Goal: Leave review/rating: Share an evaluation or opinion about a product, service, or content

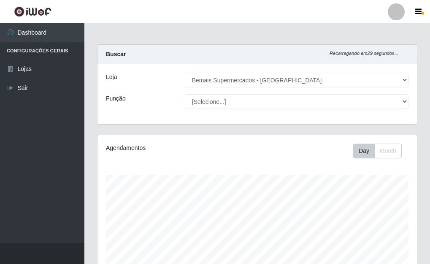
select select "249"
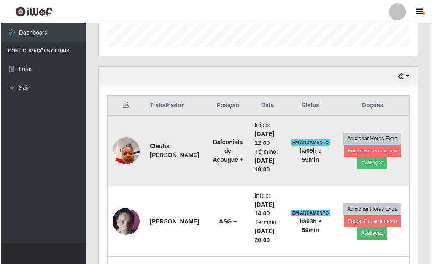
scroll to position [248, 0]
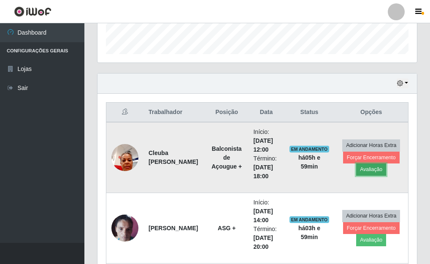
click at [374, 170] on button "Avaliação" at bounding box center [371, 169] width 30 height 12
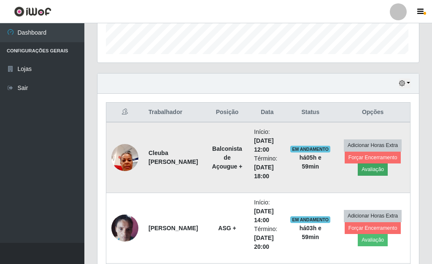
scroll to position [175, 315]
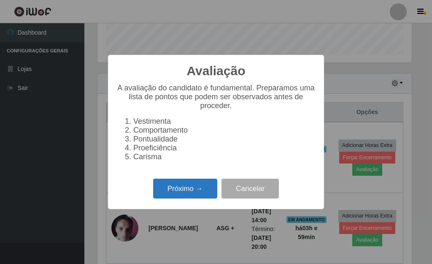
click at [190, 196] on button "Próximo →" at bounding box center [185, 189] width 64 height 20
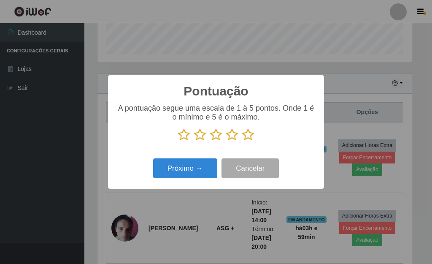
scroll to position [422104, 421965]
click at [249, 138] on icon at bounding box center [248, 134] width 12 height 13
click at [242, 141] on input "radio" at bounding box center [242, 141] width 0 height 0
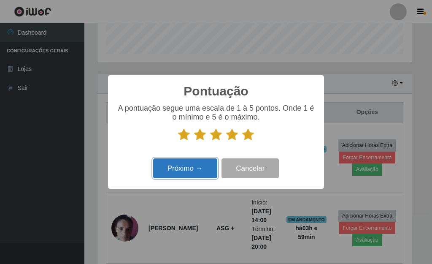
click at [204, 169] on button "Próximo →" at bounding box center [185, 168] width 64 height 20
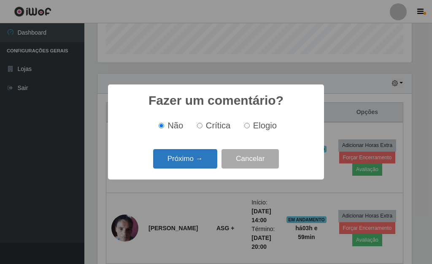
click at [207, 158] on button "Próximo →" at bounding box center [185, 159] width 64 height 20
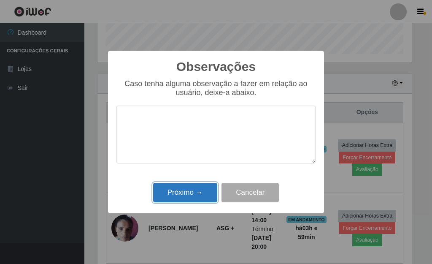
click at [201, 190] on button "Próximo →" at bounding box center [185, 193] width 64 height 20
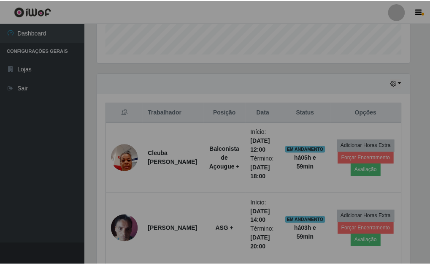
scroll to position [175, 320]
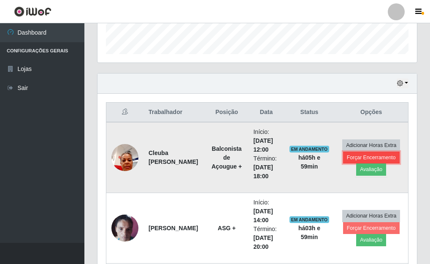
click at [360, 156] on button "Forçar Encerramento" at bounding box center [371, 158] width 57 height 12
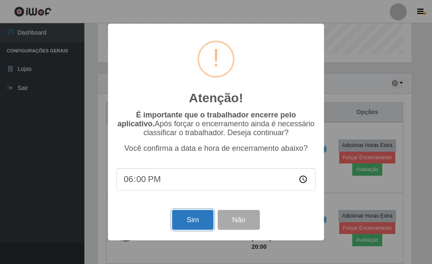
click at [184, 227] on button "Sim" at bounding box center [192, 220] width 41 height 20
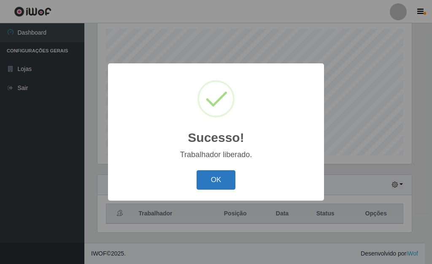
click at [223, 176] on button "OK" at bounding box center [216, 180] width 39 height 20
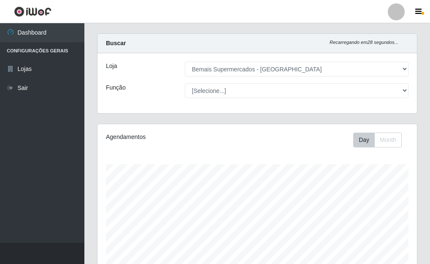
scroll to position [0, 0]
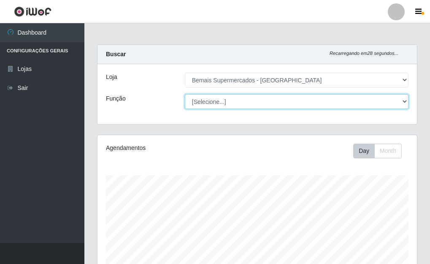
click at [217, 101] on select "[Selecione...] ASG ASG + ASG ++ Auxiliar de Depósito Auxiliar de Depósito + Aux…" at bounding box center [297, 101] width 224 height 15
select select "72"
click at [185, 94] on select "[Selecione...] ASG ASG + ASG ++ Auxiliar de Depósito Auxiliar de Depósito + Aux…" at bounding box center [297, 101] width 224 height 15
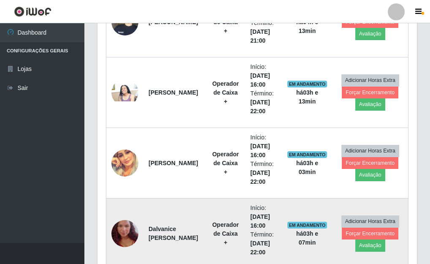
scroll to position [527, 0]
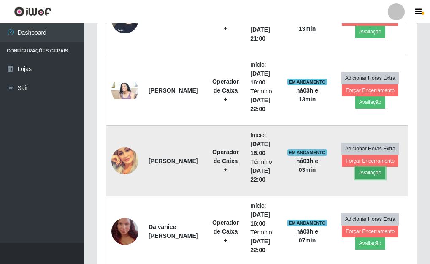
click at [368, 174] on button "Avaliação" at bounding box center [371, 173] width 30 height 12
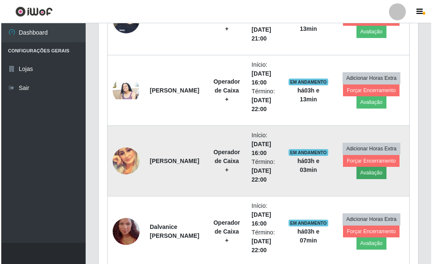
scroll to position [175, 315]
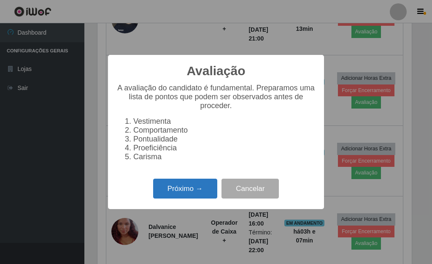
click at [193, 186] on button "Próximo →" at bounding box center [185, 189] width 64 height 20
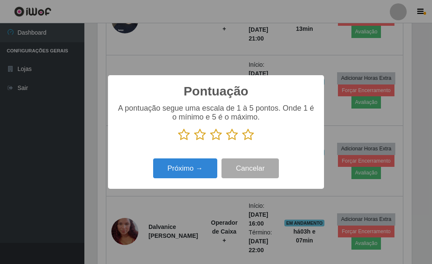
click at [181, 136] on icon at bounding box center [184, 134] width 12 height 13
click at [178, 141] on input "radio" at bounding box center [178, 141] width 0 height 0
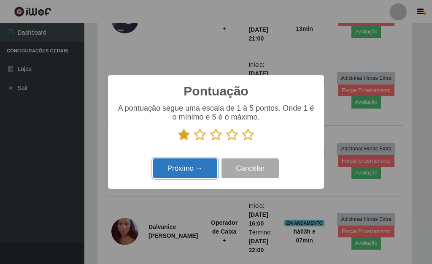
click at [188, 170] on button "Próximo →" at bounding box center [185, 168] width 64 height 20
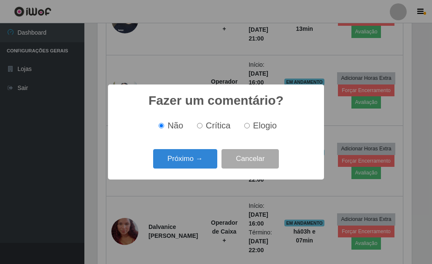
click at [200, 127] on input "Crítica" at bounding box center [199, 125] width 5 height 5
radio input "true"
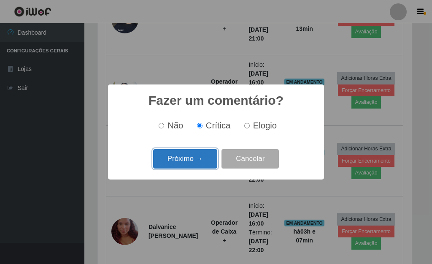
click at [206, 159] on button "Próximo →" at bounding box center [185, 159] width 64 height 20
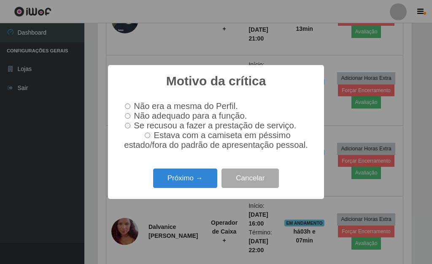
click at [128, 128] on input "Se recusou a fazer a prestação de serviço." at bounding box center [127, 125] width 5 height 5
radio input "true"
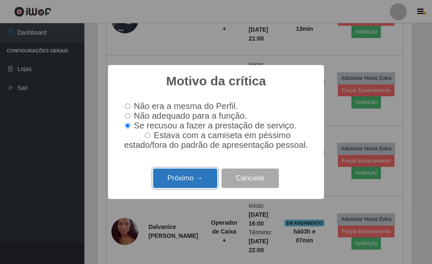
click at [179, 182] on button "Próximo →" at bounding box center [185, 178] width 64 height 20
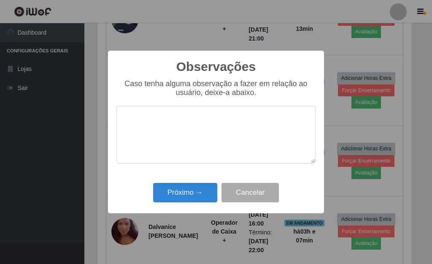
click at [139, 133] on textarea at bounding box center [216, 135] width 199 height 58
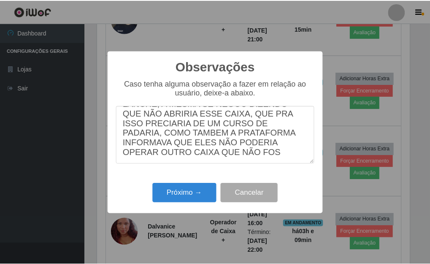
scroll to position [75, 0]
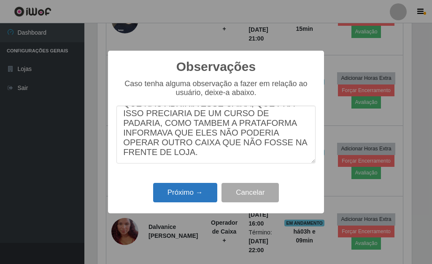
type textarea "A MESMA CHEGOU ATRASADA AO POSTO DE TRABALHO, E QUANDO FOI DIRECIONADA AO CAIXA…"
click at [190, 192] on button "Próximo →" at bounding box center [185, 193] width 64 height 20
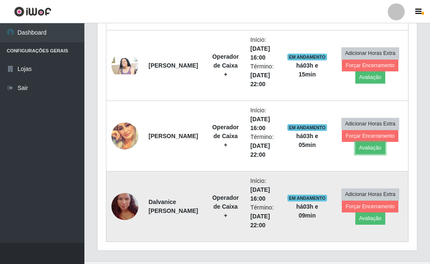
scroll to position [569, 0]
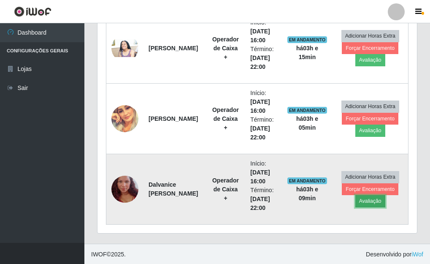
click at [359, 202] on button "Avaliação" at bounding box center [371, 201] width 30 height 12
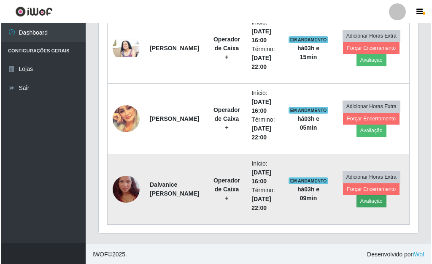
scroll to position [175, 315]
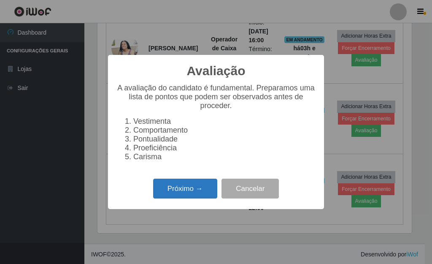
click at [181, 195] on button "Próximo →" at bounding box center [185, 189] width 64 height 20
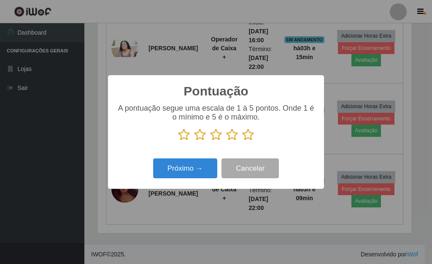
scroll to position [422104, 421965]
drag, startPoint x: 250, startPoint y: 136, endPoint x: 220, endPoint y: 160, distance: 38.1
click at [249, 136] on icon at bounding box center [248, 134] width 12 height 13
click at [242, 141] on input "radio" at bounding box center [242, 141] width 0 height 0
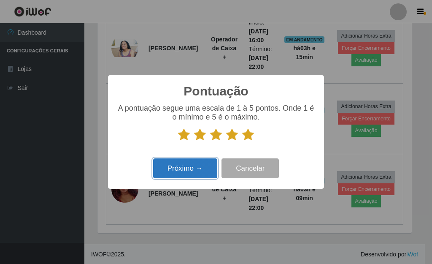
click at [192, 166] on button "Próximo →" at bounding box center [185, 168] width 64 height 20
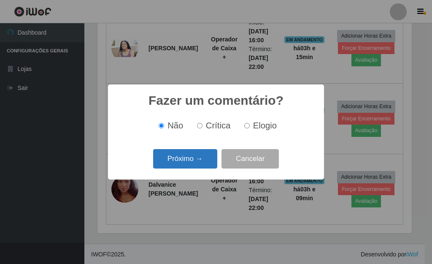
click at [193, 161] on button "Próximo →" at bounding box center [185, 159] width 64 height 20
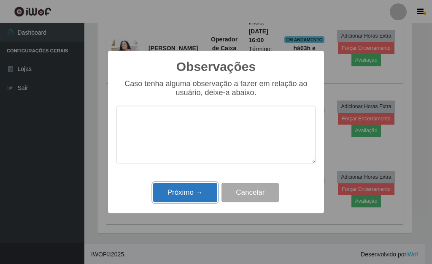
click at [200, 188] on button "Próximo →" at bounding box center [185, 193] width 64 height 20
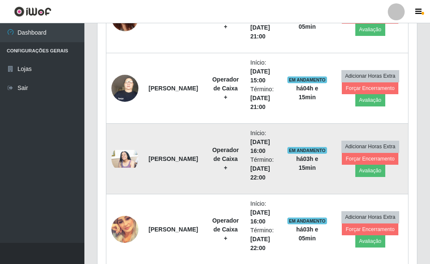
scroll to position [442, 0]
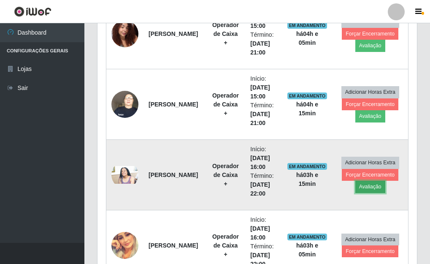
click at [360, 189] on button "Avaliação" at bounding box center [371, 187] width 30 height 12
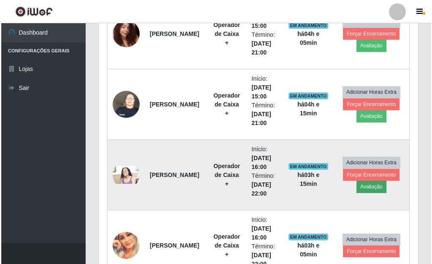
scroll to position [175, 315]
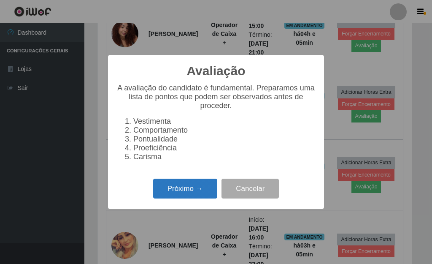
click at [207, 187] on button "Próximo →" at bounding box center [185, 189] width 64 height 20
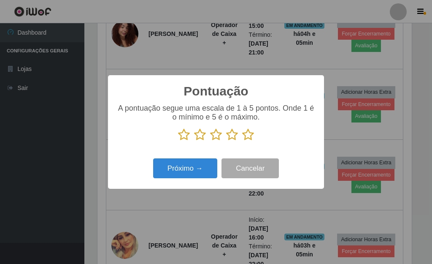
click at [186, 133] on icon at bounding box center [184, 134] width 12 height 13
click at [178, 141] on input "radio" at bounding box center [178, 141] width 0 height 0
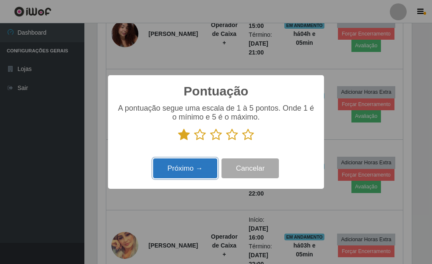
click at [196, 168] on button "Próximo →" at bounding box center [185, 168] width 64 height 20
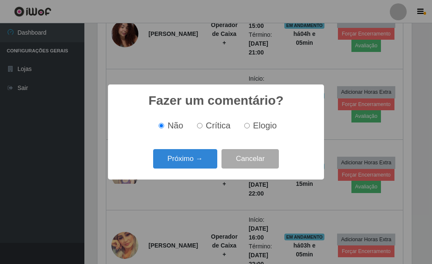
click at [199, 127] on input "Crítica" at bounding box center [199, 125] width 5 height 5
radio input "true"
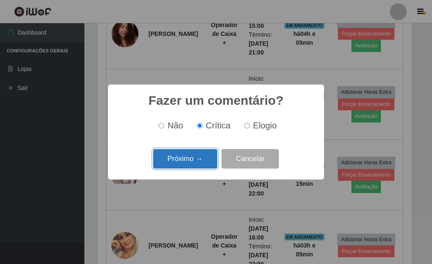
click at [198, 159] on button "Próximo →" at bounding box center [185, 159] width 64 height 20
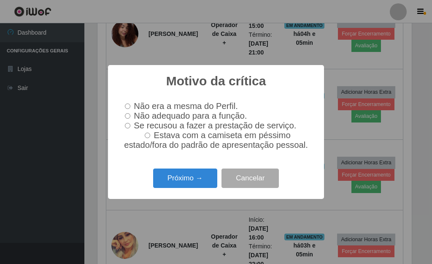
click at [129, 118] on label "Não adequado para a função." at bounding box center [184, 116] width 125 height 10
click at [129, 118] on input "Não adequado para a função." at bounding box center [127, 115] width 5 height 5
radio input "true"
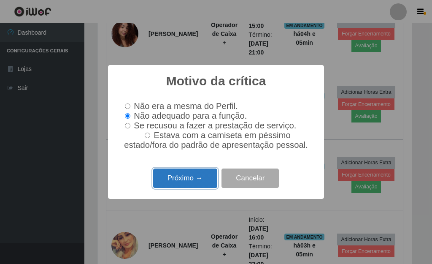
click at [186, 175] on button "Próximo →" at bounding box center [185, 178] width 64 height 20
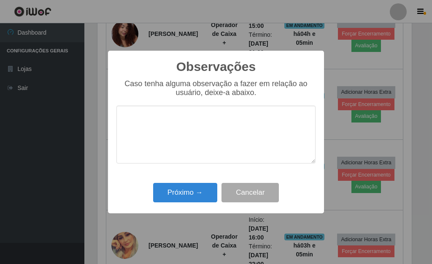
click at [152, 129] on textarea at bounding box center [216, 135] width 199 height 58
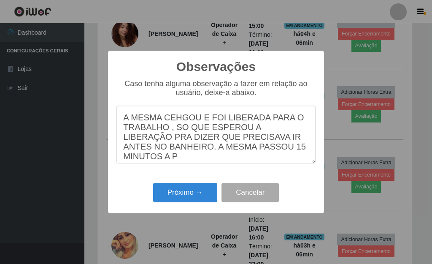
scroll to position [7, 0]
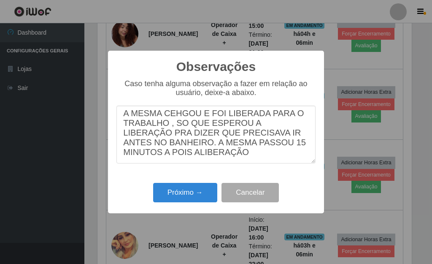
click at [148, 158] on textarea "A MESMA CEHGOU E FOI LIBERADA PARA O TRABALHO , SO QUE ESPEROU A LIBERAÇÃO PRA …" at bounding box center [216, 135] width 199 height 58
click at [203, 158] on textarea "A MESMA CEHGOU E FOI LIBERADA PARA O TRABALHO , SO QUE ESPEROU A LIBERAÇÃO PRA …" at bounding box center [216, 135] width 199 height 58
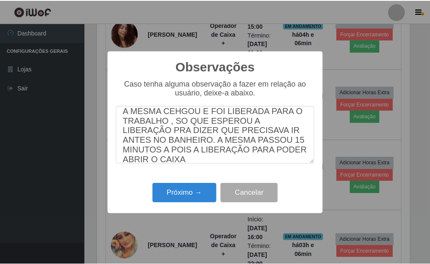
scroll to position [18, 0]
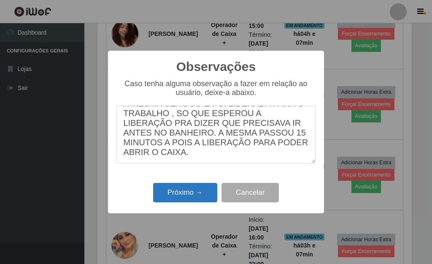
type textarea "A MESMA CEHGOU E FOI LIBERADA PARA O TRABALHO , SO QUE ESPEROU A LIBERAÇÃO PRA …"
click at [175, 195] on button "Próximo →" at bounding box center [185, 193] width 64 height 20
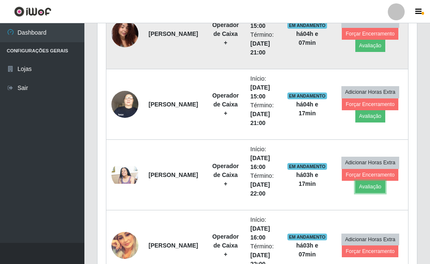
scroll to position [400, 0]
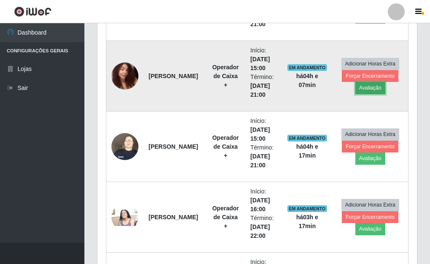
click at [365, 90] on button "Avaliação" at bounding box center [371, 88] width 30 height 12
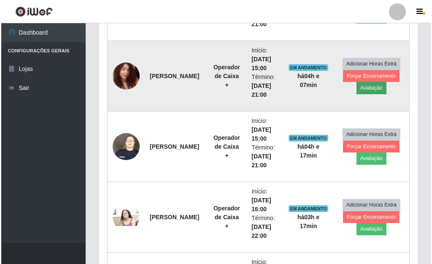
scroll to position [175, 315]
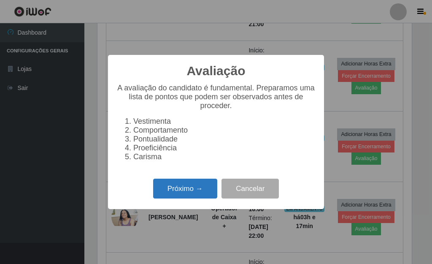
click at [188, 185] on button "Próximo →" at bounding box center [185, 189] width 64 height 20
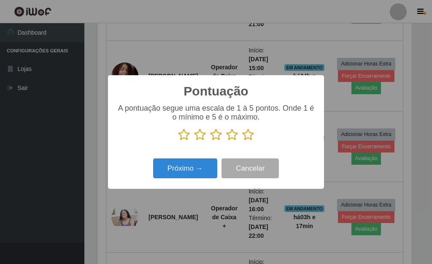
drag, startPoint x: 243, startPoint y: 136, endPoint x: 198, endPoint y: 164, distance: 52.7
click at [242, 136] on icon at bounding box center [248, 134] width 12 height 13
click at [242, 141] on input "radio" at bounding box center [242, 141] width 0 height 0
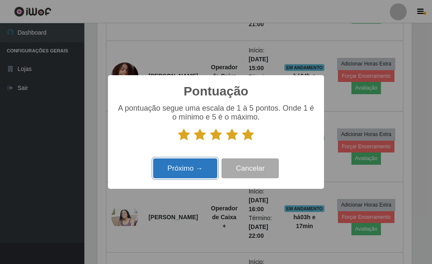
click at [196, 165] on button "Próximo →" at bounding box center [185, 168] width 64 height 20
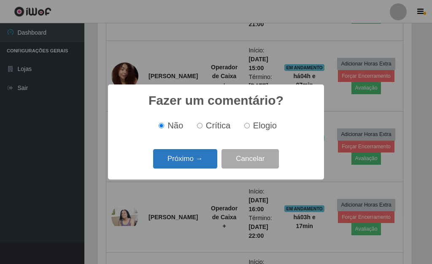
click at [201, 163] on button "Próximo →" at bounding box center [185, 159] width 64 height 20
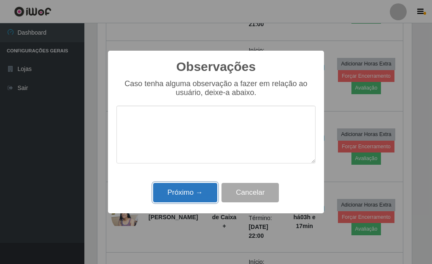
click at [192, 199] on button "Próximo →" at bounding box center [185, 193] width 64 height 20
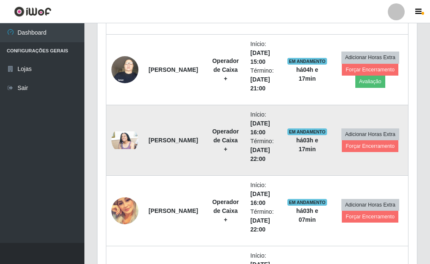
scroll to position [484, 0]
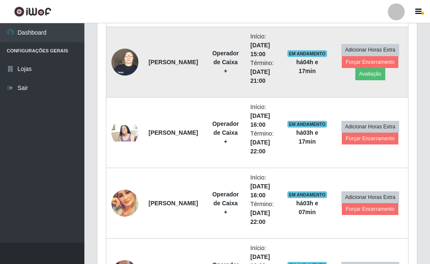
click at [363, 82] on td "Adicionar Horas Extra Forçar Encerramento Avaliação" at bounding box center [370, 62] width 76 height 71
click at [364, 74] on button "Avaliação" at bounding box center [371, 74] width 30 height 12
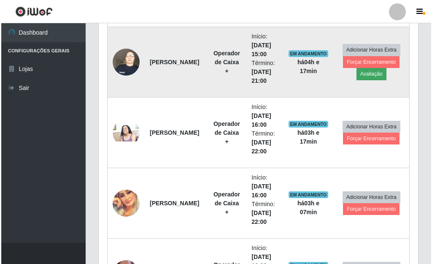
scroll to position [175, 315]
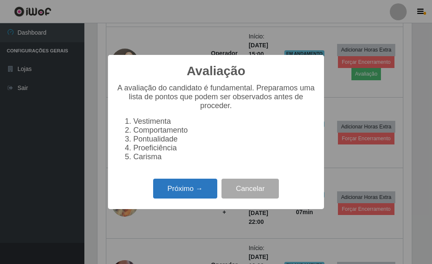
click at [198, 198] on button "Próximo →" at bounding box center [185, 189] width 64 height 20
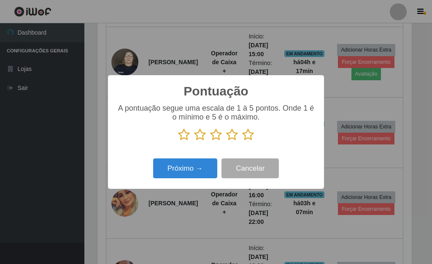
click at [250, 137] on icon at bounding box center [248, 134] width 12 height 13
click at [242, 141] on input "radio" at bounding box center [242, 141] width 0 height 0
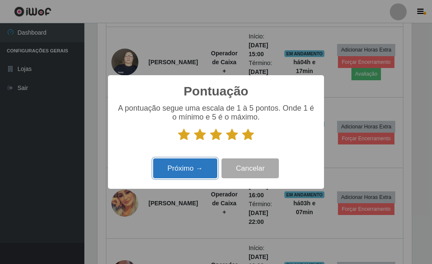
click at [201, 174] on button "Próximo →" at bounding box center [185, 168] width 64 height 20
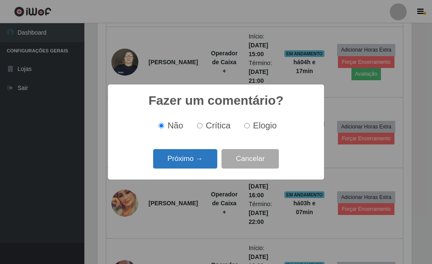
click at [206, 161] on button "Próximo →" at bounding box center [185, 159] width 64 height 20
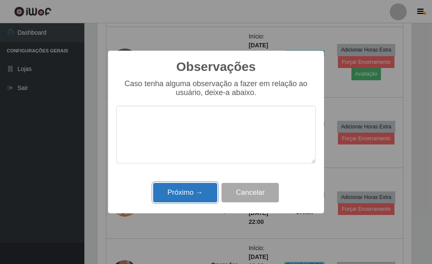
click at [176, 195] on button "Próximo →" at bounding box center [185, 193] width 64 height 20
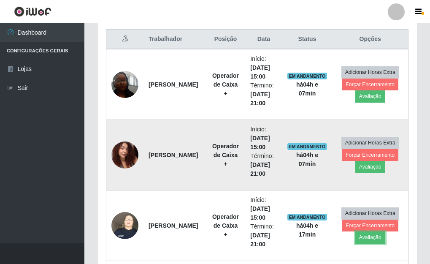
scroll to position [315, 0]
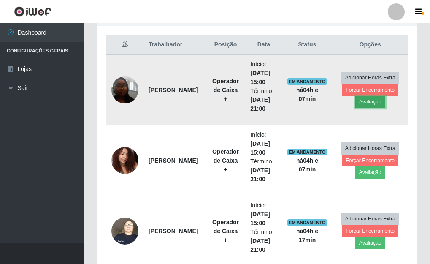
click at [370, 105] on button "Avaliação" at bounding box center [371, 102] width 30 height 12
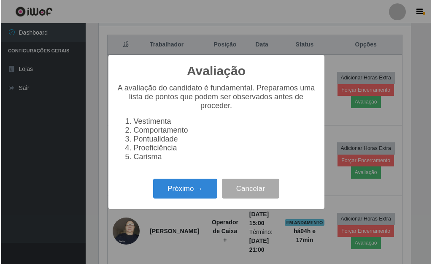
scroll to position [175, 315]
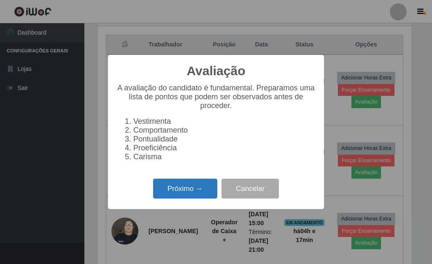
click at [196, 187] on button "Próximo →" at bounding box center [185, 189] width 64 height 20
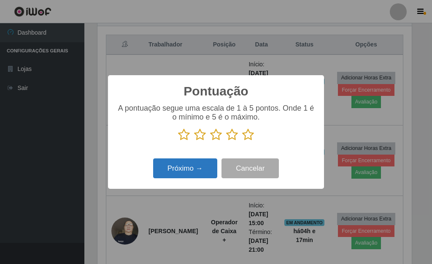
drag, startPoint x: 252, startPoint y: 138, endPoint x: 215, endPoint y: 163, distance: 44.6
click at [250, 139] on icon at bounding box center [248, 134] width 12 height 13
click at [242, 141] on input "radio" at bounding box center [242, 141] width 0 height 0
click at [211, 169] on button "Próximo →" at bounding box center [185, 168] width 64 height 20
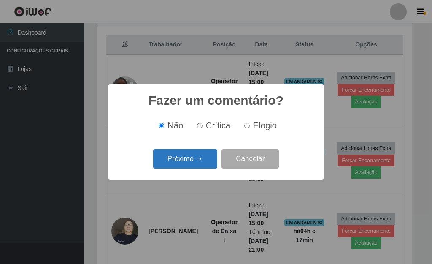
click at [196, 163] on button "Próximo →" at bounding box center [185, 159] width 64 height 20
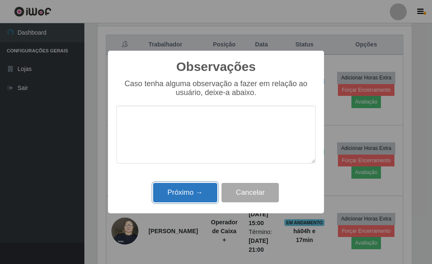
click at [209, 189] on button "Próximo →" at bounding box center [185, 193] width 64 height 20
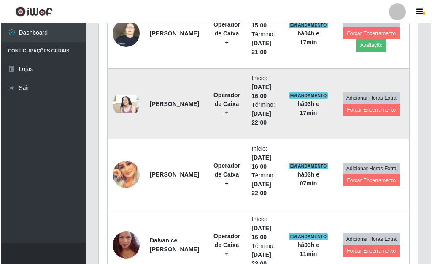
scroll to position [443, 0]
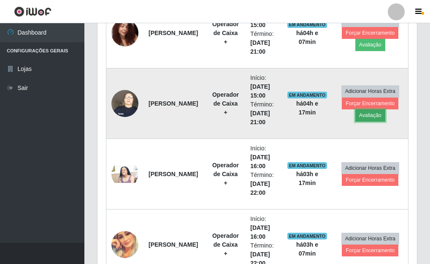
click at [365, 121] on button "Avaliação" at bounding box center [371, 115] width 30 height 12
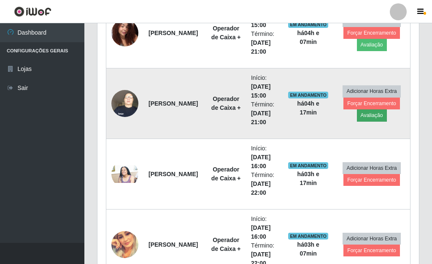
scroll to position [175, 315]
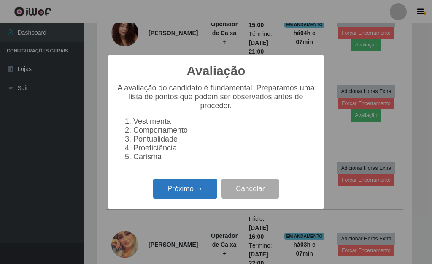
click at [200, 188] on button "Próximo →" at bounding box center [185, 189] width 64 height 20
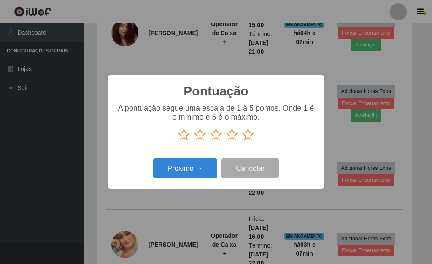
scroll to position [422104, 421965]
drag, startPoint x: 246, startPoint y: 135, endPoint x: 212, endPoint y: 152, distance: 38.1
click at [240, 139] on p at bounding box center [216, 134] width 199 height 13
click at [247, 136] on icon at bounding box center [248, 134] width 12 height 13
click at [242, 141] on input "radio" at bounding box center [242, 141] width 0 height 0
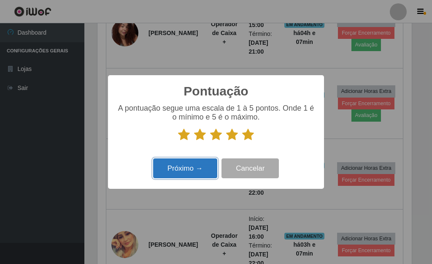
click at [207, 170] on button "Próximo →" at bounding box center [185, 168] width 64 height 20
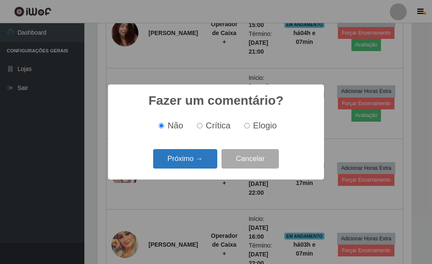
click at [204, 161] on button "Próximo →" at bounding box center [185, 159] width 64 height 20
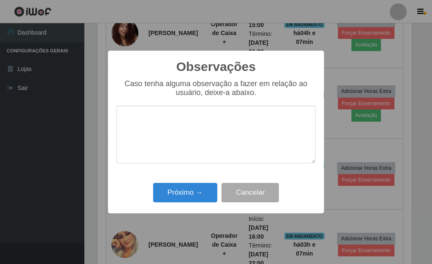
click at [205, 180] on div "Observações × Caso tenha alguma observação a fazer em relação ao usuário, deixe…" at bounding box center [216, 132] width 216 height 163
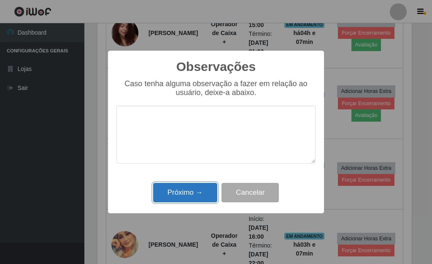
click at [206, 185] on button "Próximo →" at bounding box center [185, 193] width 64 height 20
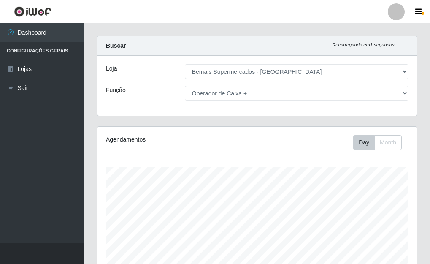
scroll to position [0, 0]
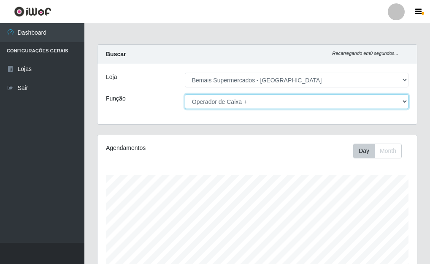
click at [238, 100] on select "[Selecione...] ASG ASG + ASG ++ Auxiliar de Depósito Auxiliar de Depósito + Aux…" at bounding box center [297, 101] width 224 height 15
click at [185, 94] on select "[Selecione...] ASG ASG + ASG ++ Auxiliar de Depósito Auxiliar de Depósito + Aux…" at bounding box center [297, 101] width 224 height 15
click at [245, 103] on select "[Selecione...] ASG ASG + ASG ++ Auxiliar de Depósito Auxiliar de Depósito + Aux…" at bounding box center [297, 101] width 224 height 15
click at [185, 94] on select "[Selecione...] ASG ASG + ASG ++ Auxiliar de Depósito Auxiliar de Depósito + Aux…" at bounding box center [297, 101] width 224 height 15
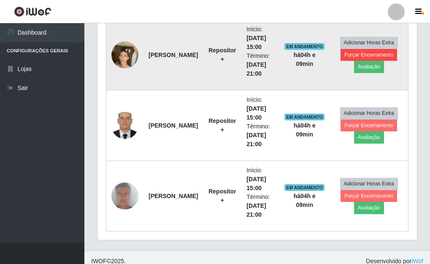
scroll to position [358, 0]
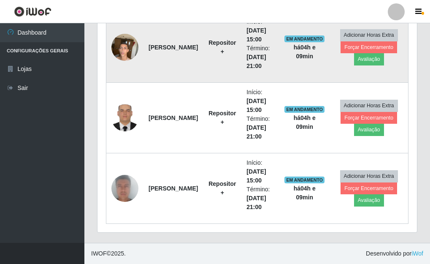
drag, startPoint x: 108, startPoint y: 45, endPoint x: 120, endPoint y: 48, distance: 13.0
click at [112, 47] on td at bounding box center [125, 47] width 38 height 71
click at [122, 48] on img at bounding box center [124, 47] width 27 height 36
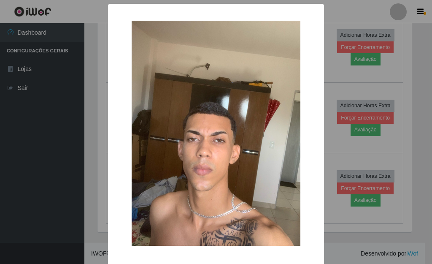
click at [124, 53] on div "×" at bounding box center [216, 133] width 199 height 242
click at [98, 80] on div "× OK Cancel" at bounding box center [216, 132] width 432 height 264
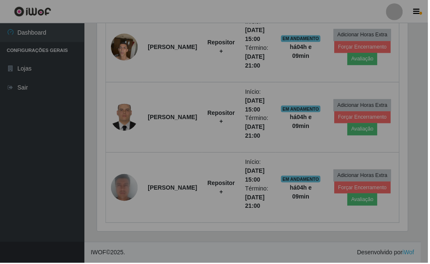
scroll to position [175, 320]
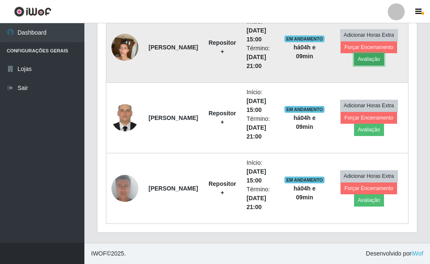
click at [376, 60] on button "Avaliação" at bounding box center [369, 59] width 30 height 12
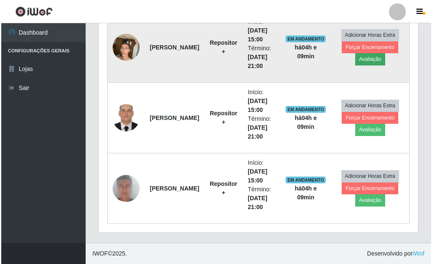
scroll to position [175, 315]
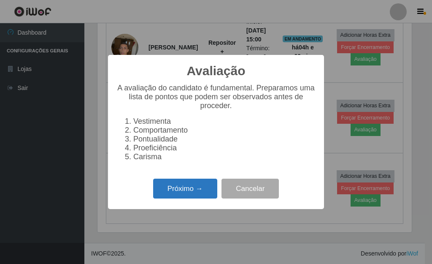
click at [196, 196] on button "Próximo →" at bounding box center [185, 189] width 64 height 20
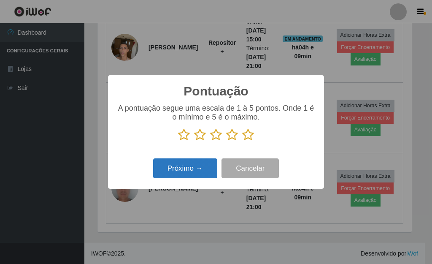
scroll to position [422104, 421965]
click at [250, 136] on icon at bounding box center [248, 134] width 12 height 13
click at [242, 141] on input "radio" at bounding box center [242, 141] width 0 height 0
click at [199, 173] on button "Próximo →" at bounding box center [185, 168] width 64 height 20
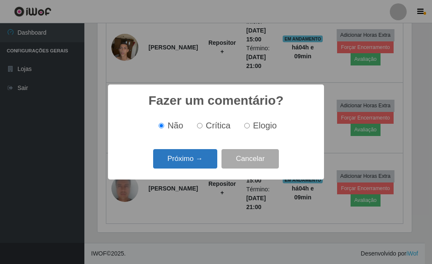
click at [204, 166] on button "Próximo →" at bounding box center [185, 159] width 64 height 20
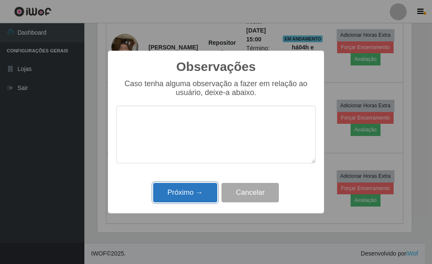
click at [204, 189] on button "Próximo →" at bounding box center [185, 193] width 64 height 20
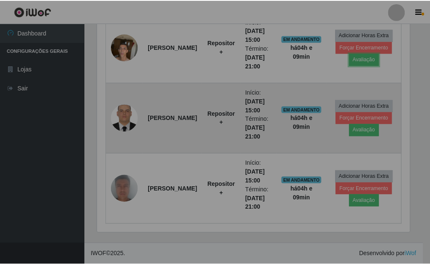
scroll to position [175, 320]
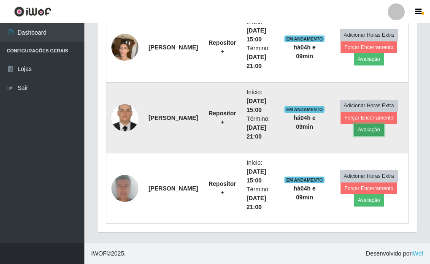
click at [374, 136] on button "Avaliação" at bounding box center [369, 130] width 30 height 12
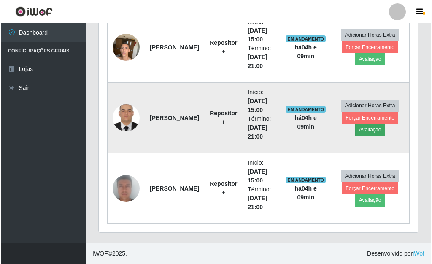
scroll to position [175, 315]
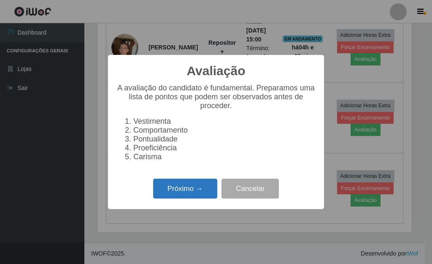
click at [194, 193] on button "Próximo →" at bounding box center [185, 189] width 64 height 20
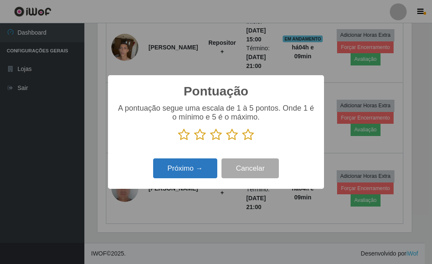
scroll to position [422104, 421965]
drag, startPoint x: 249, startPoint y: 136, endPoint x: 185, endPoint y: 165, distance: 70.1
click at [248, 138] on icon at bounding box center [248, 134] width 12 height 13
click at [242, 141] on input "radio" at bounding box center [242, 141] width 0 height 0
click at [185, 174] on button "Próximo →" at bounding box center [185, 168] width 64 height 20
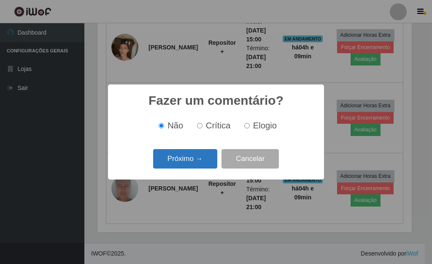
click at [204, 162] on button "Próximo →" at bounding box center [185, 159] width 64 height 20
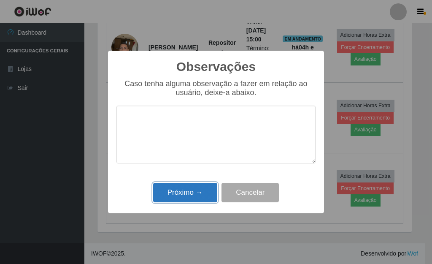
click at [203, 194] on button "Próximo →" at bounding box center [185, 193] width 64 height 20
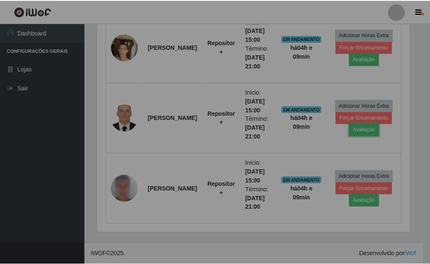
scroll to position [175, 320]
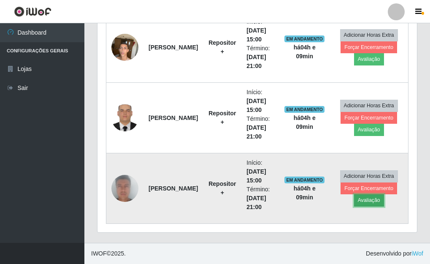
click at [373, 203] on button "Avaliação" at bounding box center [369, 200] width 30 height 12
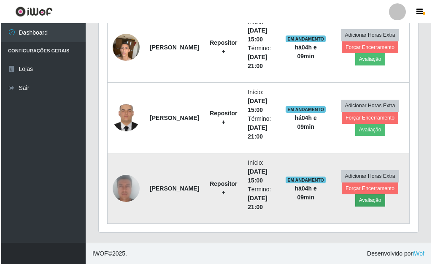
scroll to position [175, 315]
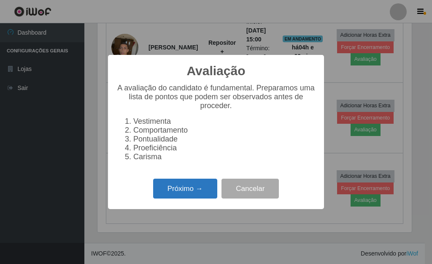
click at [200, 192] on button "Próximo →" at bounding box center [185, 189] width 64 height 20
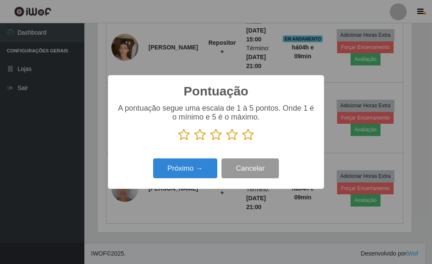
scroll to position [422104, 421965]
click at [247, 141] on icon at bounding box center [248, 134] width 12 height 13
click at [242, 141] on input "radio" at bounding box center [242, 141] width 0 height 0
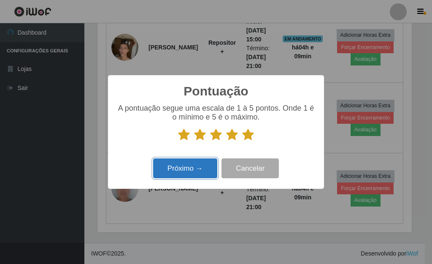
click at [201, 170] on button "Próximo →" at bounding box center [185, 168] width 64 height 20
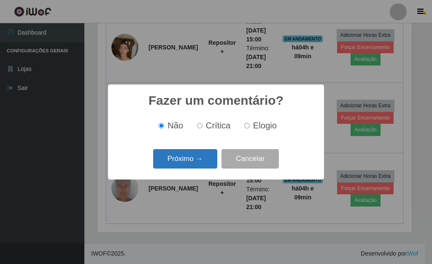
click at [202, 163] on button "Próximo →" at bounding box center [185, 159] width 64 height 20
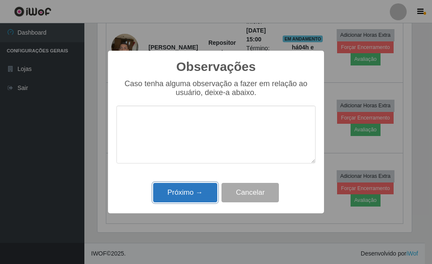
click at [203, 187] on button "Próximo →" at bounding box center [185, 193] width 64 height 20
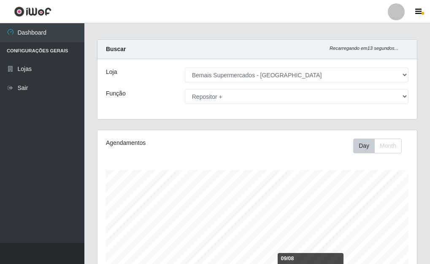
scroll to position [0, 0]
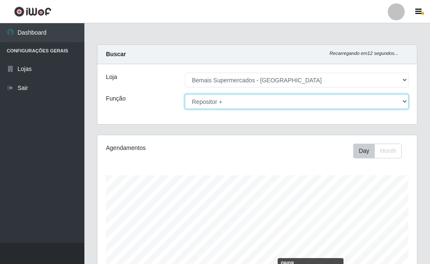
click at [259, 109] on select "[Selecione...] ASG ASG + ASG ++ Auxiliar de Depósito Auxiliar de Depósito + Aux…" at bounding box center [297, 101] width 224 height 15
click at [258, 106] on select "[Selecione...] ASG ASG + ASG ++ Auxiliar de Depósito Auxiliar de Depósito + Aux…" at bounding box center [297, 101] width 224 height 15
click at [253, 105] on select "[Selecione...] ASG ASG + ASG ++ Auxiliar de Depósito Auxiliar de Depósito + Aux…" at bounding box center [297, 101] width 224 height 15
click at [258, 104] on select "[Selecione...] ASG ASG + ASG ++ Auxiliar de Depósito Auxiliar de Depósito + Aux…" at bounding box center [297, 101] width 224 height 15
select select "[Selecione...]"
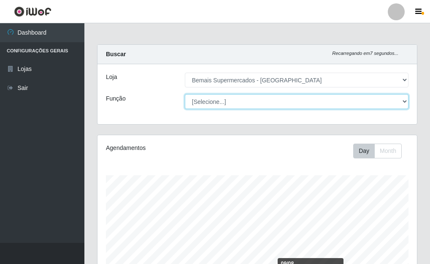
click at [185, 94] on select "[Selecione...] ASG ASG + ASG ++ Auxiliar de Depósito Auxiliar de Depósito + Aux…" at bounding box center [297, 101] width 224 height 15
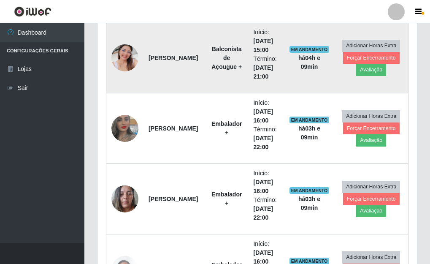
scroll to position [1056, 0]
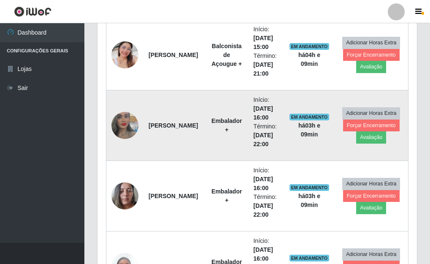
click at [130, 129] on img at bounding box center [124, 125] width 27 height 48
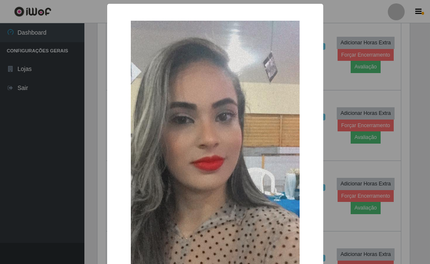
scroll to position [422104, 421965]
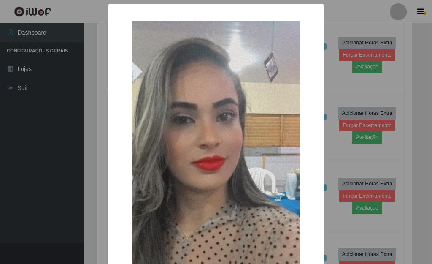
click at [132, 129] on img at bounding box center [216, 171] width 169 height 300
click at [102, 139] on div "× OK Cancel" at bounding box center [216, 132] width 432 height 264
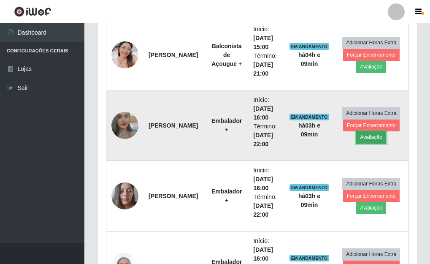
click at [361, 139] on button "Avaliação" at bounding box center [371, 137] width 30 height 12
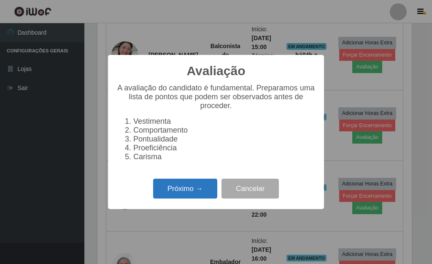
click at [168, 193] on button "Próximo →" at bounding box center [185, 189] width 64 height 20
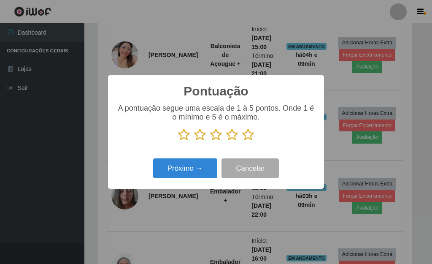
click at [253, 139] on icon at bounding box center [248, 134] width 12 height 13
click at [242, 141] on input "radio" at bounding box center [242, 141] width 0 height 0
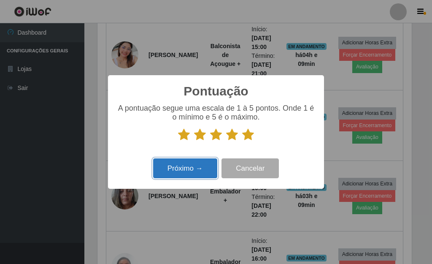
click at [203, 169] on button "Próximo →" at bounding box center [185, 168] width 64 height 20
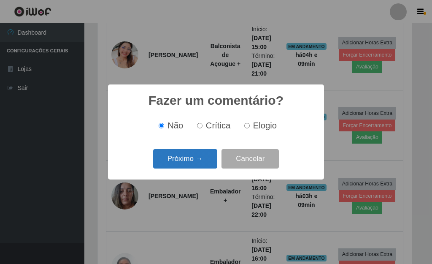
click at [199, 164] on button "Próximo →" at bounding box center [185, 159] width 64 height 20
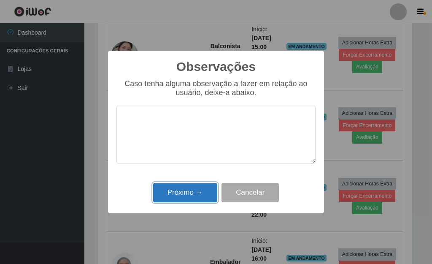
click at [195, 196] on button "Próximo →" at bounding box center [185, 193] width 64 height 20
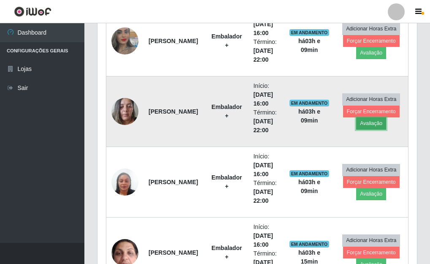
click at [366, 128] on button "Avaliação" at bounding box center [371, 123] width 30 height 12
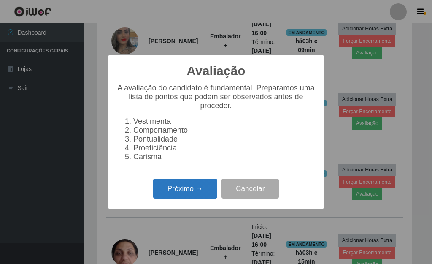
click at [188, 198] on button "Próximo →" at bounding box center [185, 189] width 64 height 20
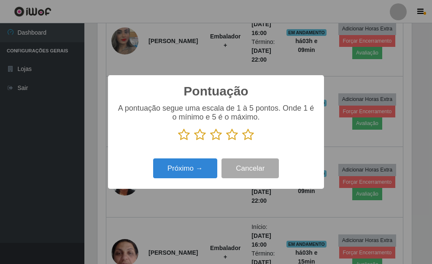
click at [249, 138] on icon at bounding box center [248, 134] width 12 height 13
click at [242, 141] on input "radio" at bounding box center [242, 141] width 0 height 0
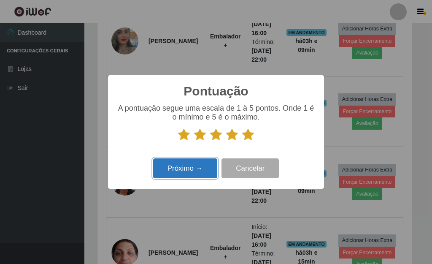
click at [207, 168] on button "Próximo →" at bounding box center [185, 168] width 64 height 20
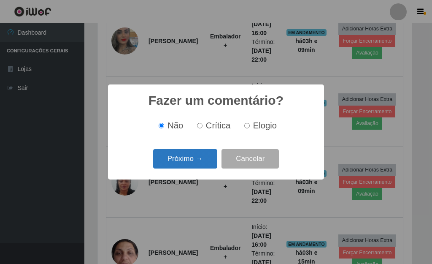
click at [190, 153] on button "Próximo →" at bounding box center [185, 159] width 64 height 20
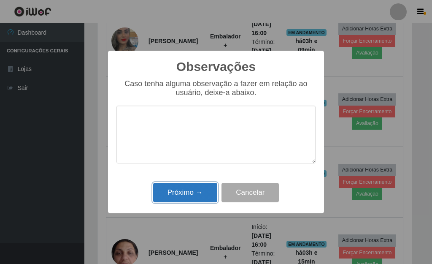
click at [206, 195] on button "Próximo →" at bounding box center [185, 193] width 64 height 20
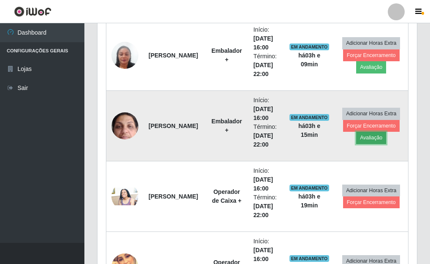
click at [380, 137] on button "Avaliação" at bounding box center [371, 138] width 30 height 12
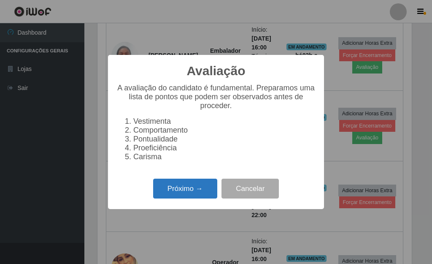
click at [208, 193] on button "Próximo →" at bounding box center [185, 189] width 64 height 20
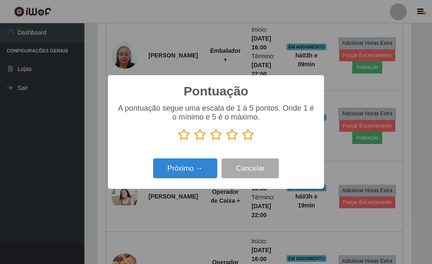
click at [245, 139] on icon at bounding box center [248, 134] width 12 height 13
click at [242, 141] on input "radio" at bounding box center [242, 141] width 0 height 0
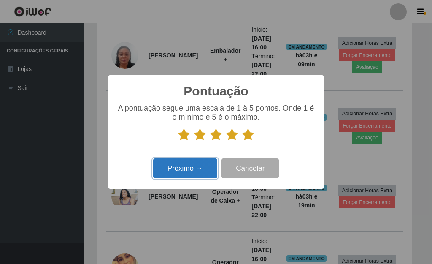
click at [212, 168] on button "Próximo →" at bounding box center [185, 168] width 64 height 20
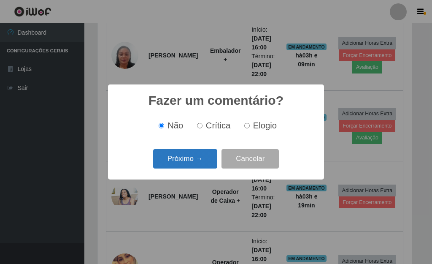
click at [206, 166] on button "Próximo →" at bounding box center [185, 159] width 64 height 20
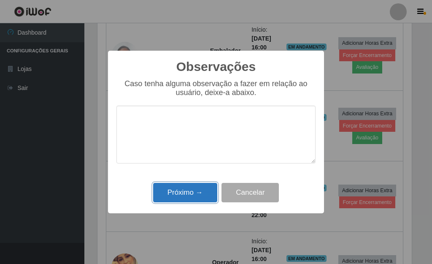
click at [200, 189] on button "Próximo →" at bounding box center [185, 193] width 64 height 20
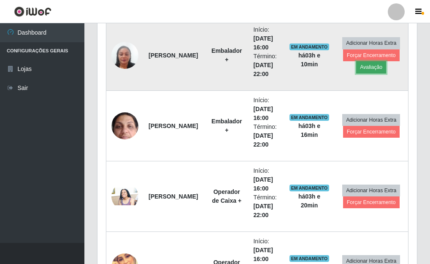
click at [377, 71] on button "Avaliação" at bounding box center [371, 67] width 30 height 12
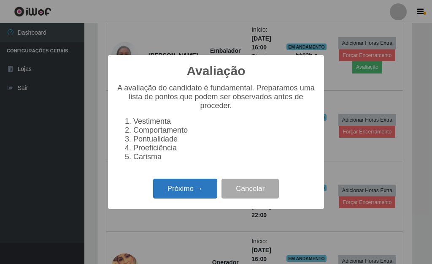
click at [182, 195] on button "Próximo →" at bounding box center [185, 189] width 64 height 20
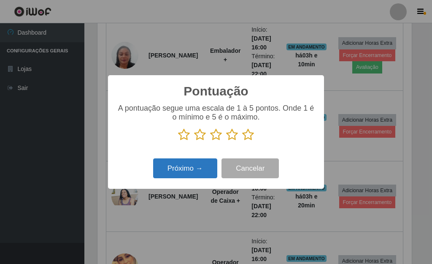
drag, startPoint x: 247, startPoint y: 135, endPoint x: 182, endPoint y: 175, distance: 76.4
click at [247, 135] on icon at bounding box center [248, 134] width 12 height 13
click at [242, 141] on input "radio" at bounding box center [242, 141] width 0 height 0
click at [182, 176] on button "Próximo →" at bounding box center [185, 168] width 64 height 20
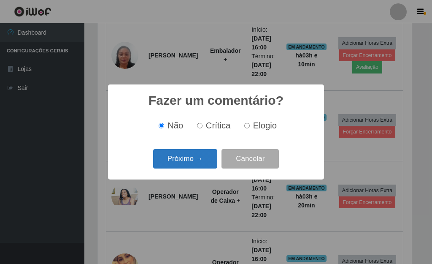
click at [196, 160] on button "Próximo →" at bounding box center [185, 159] width 64 height 20
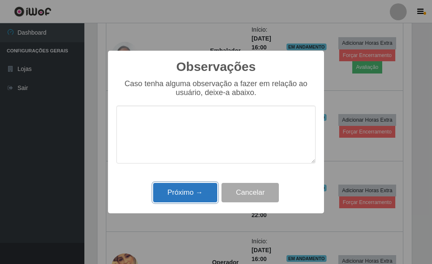
drag, startPoint x: 207, startPoint y: 193, endPoint x: 201, endPoint y: 192, distance: 6.5
click at [206, 193] on button "Próximo →" at bounding box center [185, 193] width 64 height 20
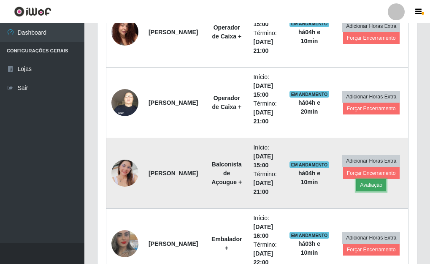
click at [367, 187] on button "Avaliação" at bounding box center [371, 185] width 30 height 12
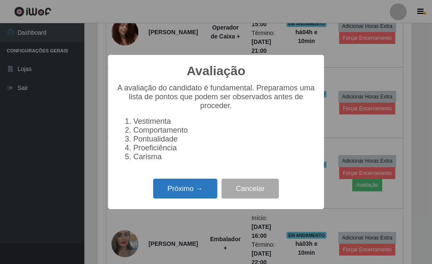
click at [201, 194] on button "Próximo →" at bounding box center [185, 189] width 64 height 20
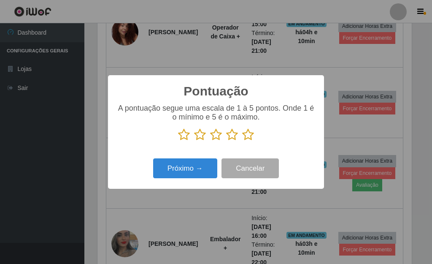
drag, startPoint x: 247, startPoint y: 135, endPoint x: 235, endPoint y: 145, distance: 15.0
click at [245, 137] on icon at bounding box center [248, 134] width 12 height 13
click at [242, 141] on input "radio" at bounding box center [242, 141] width 0 height 0
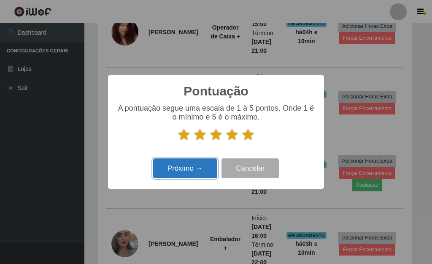
click at [208, 163] on button "Próximo →" at bounding box center [185, 168] width 64 height 20
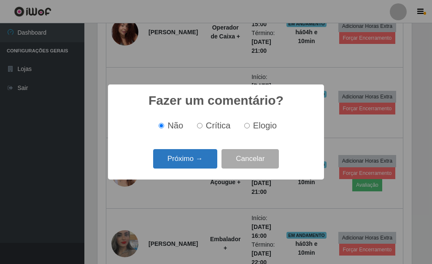
click at [207, 161] on button "Próximo →" at bounding box center [185, 159] width 64 height 20
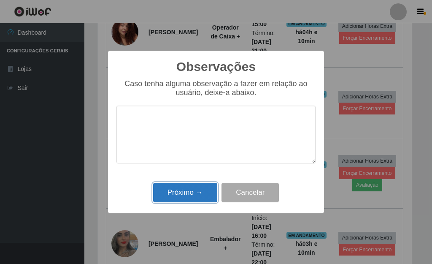
click at [208, 186] on button "Próximo →" at bounding box center [185, 193] width 64 height 20
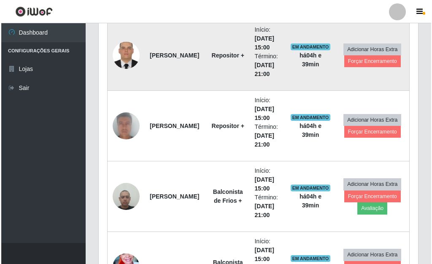
scroll to position [492, 0]
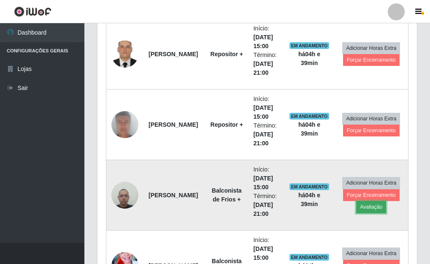
click at [375, 206] on button "Avaliação" at bounding box center [371, 207] width 30 height 12
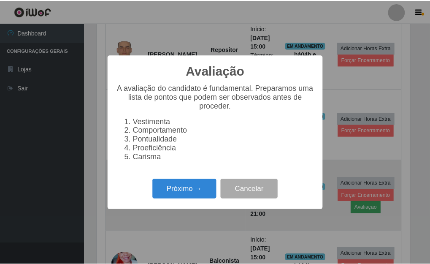
scroll to position [175, 315]
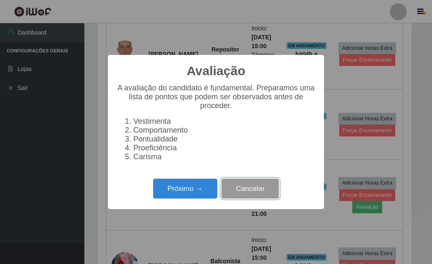
click at [248, 198] on button "Cancelar" at bounding box center [250, 189] width 57 height 20
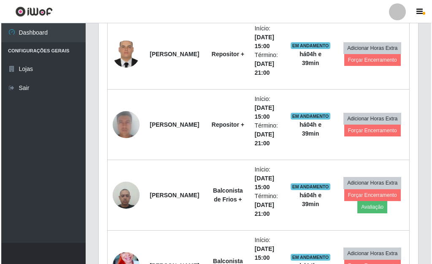
scroll to position [175, 320]
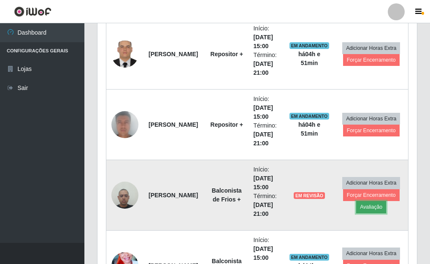
click at [369, 209] on button "Avaliação" at bounding box center [371, 207] width 30 height 12
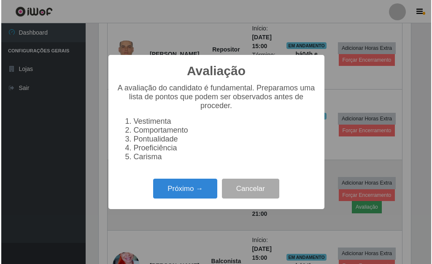
scroll to position [175, 315]
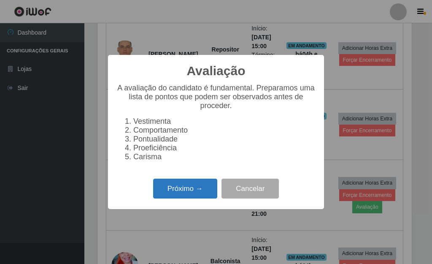
click at [165, 198] on button "Próximo →" at bounding box center [185, 189] width 64 height 20
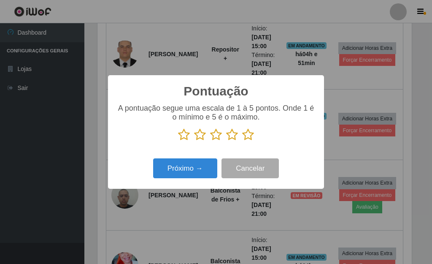
scroll to position [422104, 421965]
click at [249, 136] on icon at bounding box center [248, 134] width 12 height 13
click at [242, 141] on input "radio" at bounding box center [242, 141] width 0 height 0
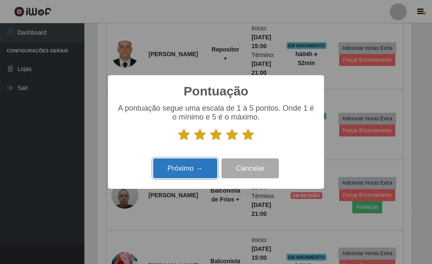
click at [190, 171] on button "Próximo →" at bounding box center [185, 168] width 64 height 20
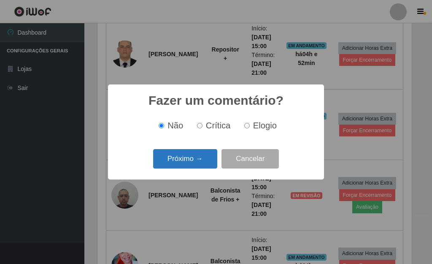
click at [193, 158] on button "Próximo →" at bounding box center [185, 159] width 64 height 20
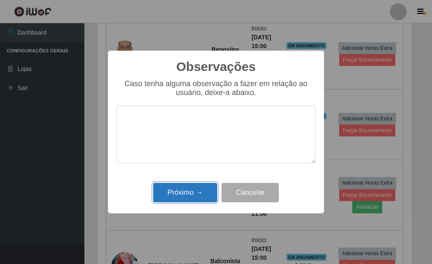
click at [191, 196] on button "Próximo →" at bounding box center [185, 193] width 64 height 20
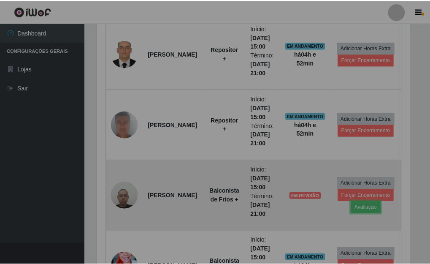
scroll to position [175, 320]
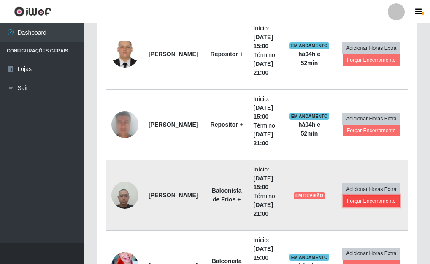
click at [359, 203] on button "Forçar Encerramento" at bounding box center [371, 201] width 57 height 12
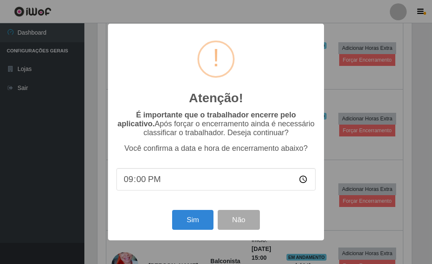
click at [147, 183] on input "21:00" at bounding box center [216, 179] width 199 height 22
type input "19:40"
click at [192, 224] on button "Sim" at bounding box center [192, 220] width 41 height 20
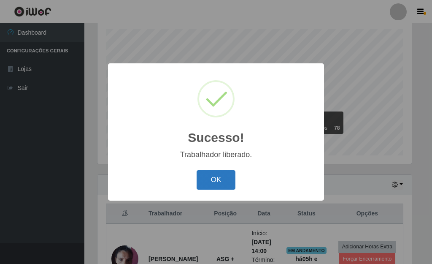
click at [217, 186] on button "OK" at bounding box center [216, 180] width 39 height 20
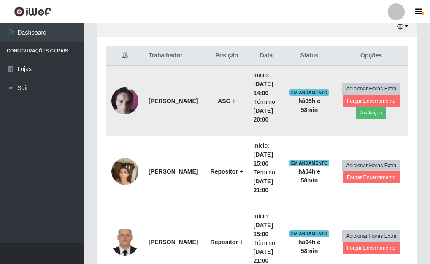
scroll to position [315, 0]
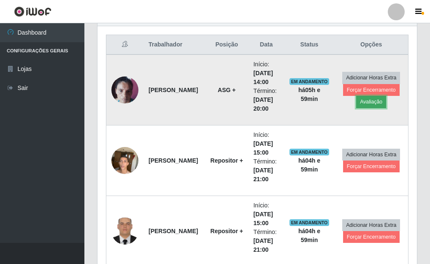
click at [372, 104] on button "Avaliação" at bounding box center [371, 102] width 30 height 12
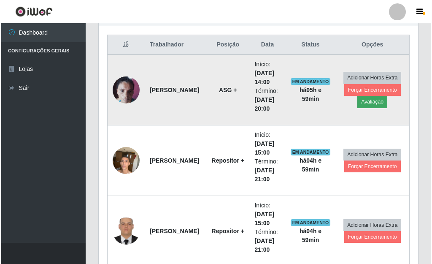
scroll to position [175, 315]
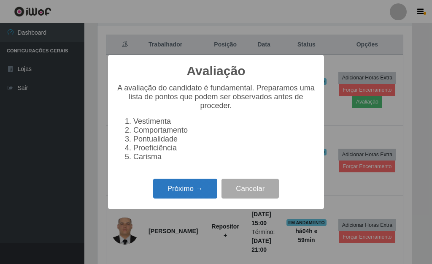
click at [200, 198] on button "Próximo →" at bounding box center [185, 189] width 64 height 20
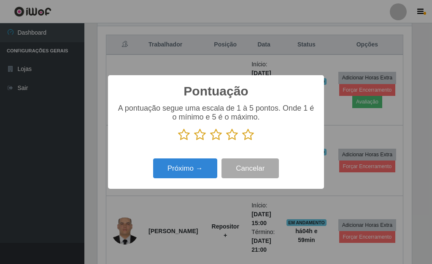
scroll to position [422104, 421965]
click at [246, 137] on icon at bounding box center [248, 134] width 12 height 13
click at [242, 141] on input "radio" at bounding box center [242, 141] width 0 height 0
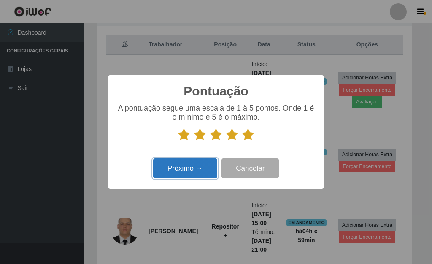
click at [192, 170] on button "Próximo →" at bounding box center [185, 168] width 64 height 20
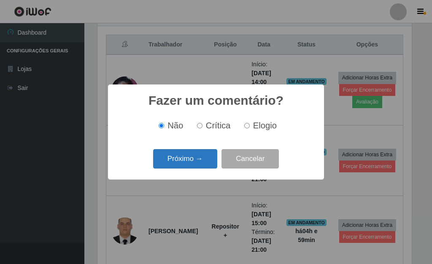
click at [191, 166] on button "Próximo →" at bounding box center [185, 159] width 64 height 20
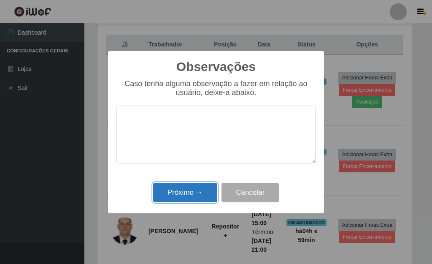
click at [182, 190] on button "Próximo →" at bounding box center [185, 193] width 64 height 20
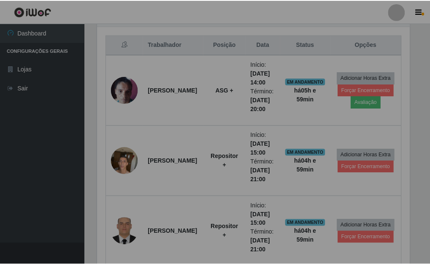
scroll to position [175, 320]
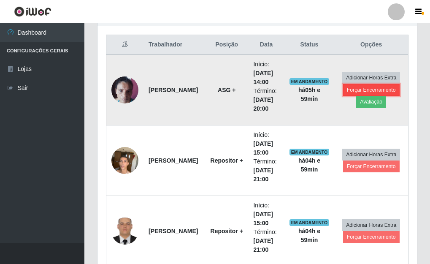
click at [374, 89] on button "Forçar Encerramento" at bounding box center [371, 90] width 57 height 12
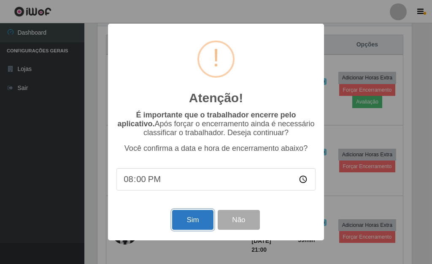
click at [194, 225] on button "Sim" at bounding box center [192, 220] width 41 height 20
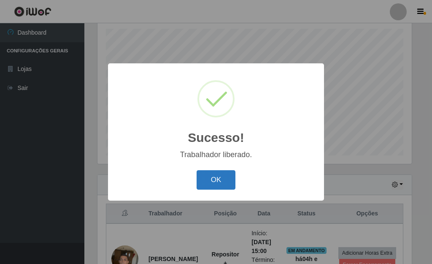
click at [213, 181] on button "OK" at bounding box center [216, 180] width 39 height 20
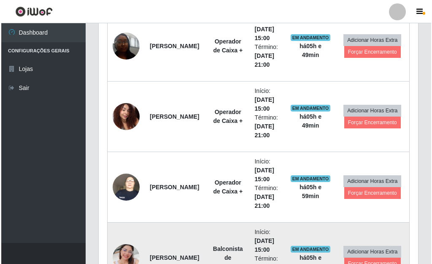
scroll to position [670, 0]
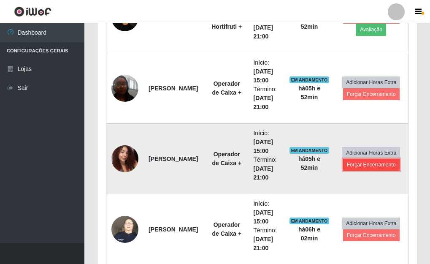
click at [370, 165] on button "Forçar Encerramento" at bounding box center [371, 165] width 57 height 12
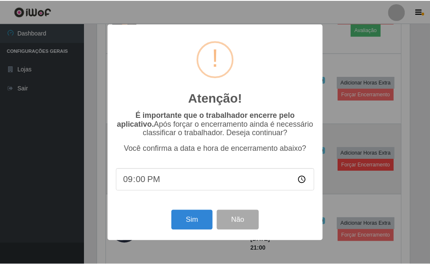
scroll to position [175, 315]
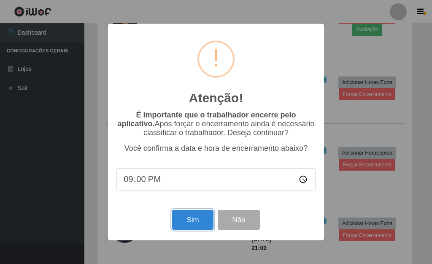
click at [194, 218] on button "Sim" at bounding box center [192, 220] width 41 height 20
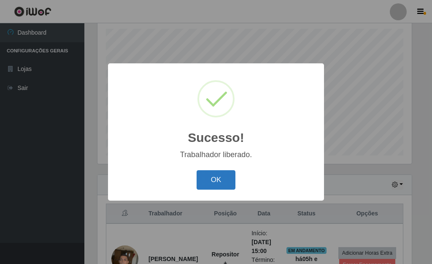
click at [209, 182] on button "OK" at bounding box center [216, 180] width 39 height 20
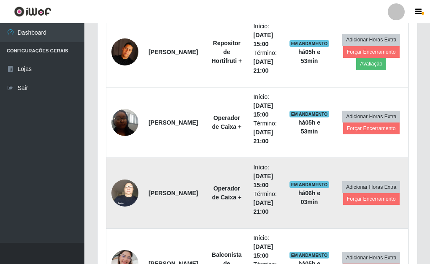
scroll to position [653, 0]
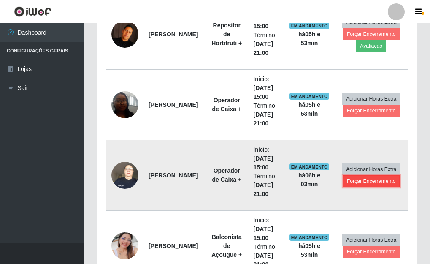
click at [364, 184] on button "Forçar Encerramento" at bounding box center [371, 181] width 57 height 12
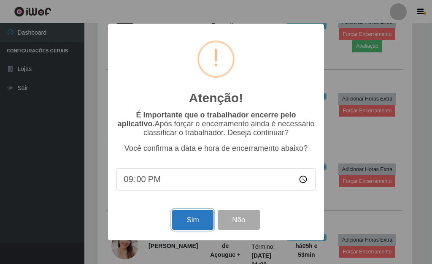
click at [195, 222] on button "Sim" at bounding box center [192, 220] width 41 height 20
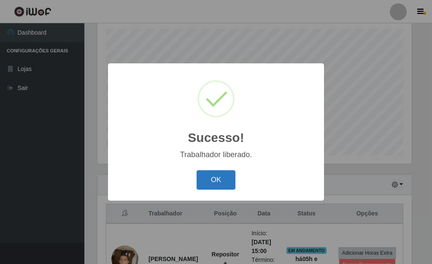
click at [227, 180] on button "OK" at bounding box center [216, 180] width 39 height 20
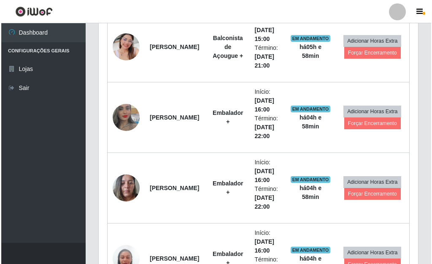
scroll to position [780, 0]
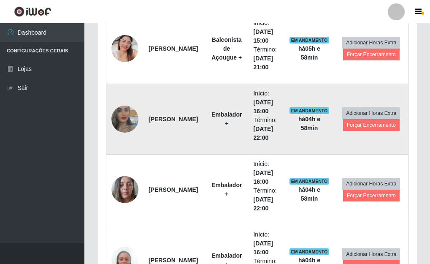
click at [128, 118] on img at bounding box center [124, 119] width 27 height 48
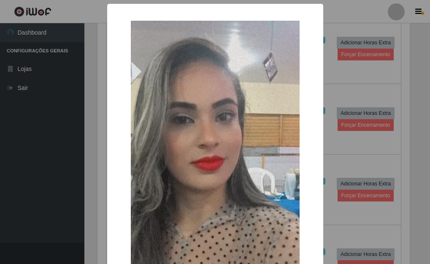
scroll to position [175, 315]
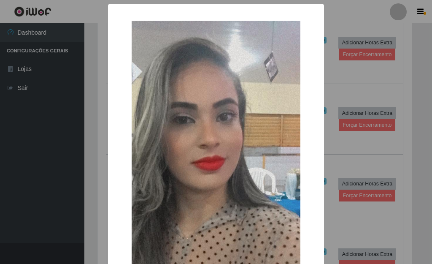
click at [96, 147] on div "× OK Cancel" at bounding box center [216, 132] width 432 height 264
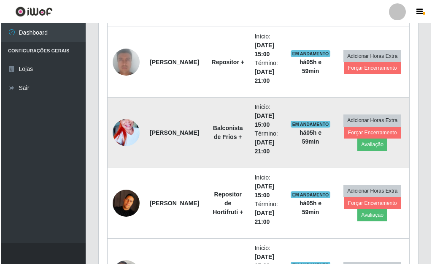
scroll to position [442, 0]
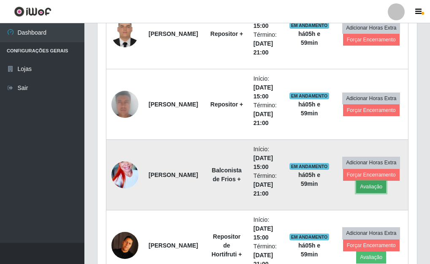
click at [380, 190] on button "Avaliação" at bounding box center [371, 187] width 30 height 12
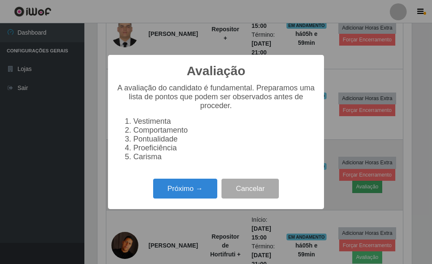
scroll to position [175, 315]
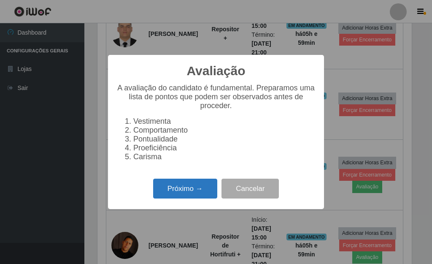
click at [161, 187] on button "Próximo →" at bounding box center [185, 189] width 64 height 20
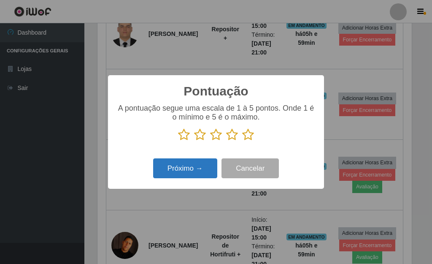
scroll to position [422104, 421965]
click at [251, 138] on icon at bounding box center [248, 134] width 12 height 13
click at [242, 141] on input "radio" at bounding box center [242, 141] width 0 height 0
click at [182, 173] on button "Próximo →" at bounding box center [185, 168] width 64 height 20
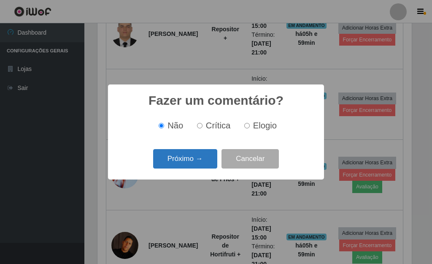
click at [193, 165] on button "Próximo →" at bounding box center [185, 159] width 64 height 20
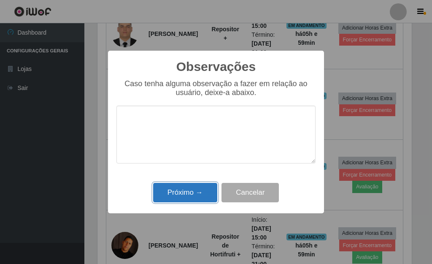
click at [189, 190] on button "Próximo →" at bounding box center [185, 193] width 64 height 20
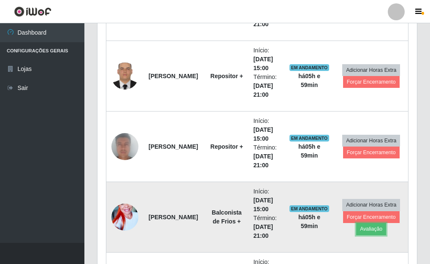
scroll to position [358, 0]
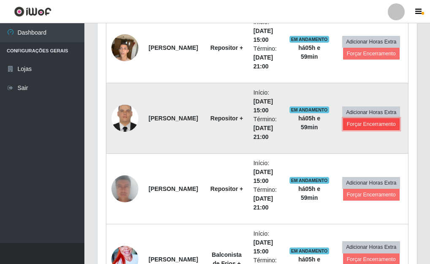
click at [358, 122] on button "Forçar Encerramento" at bounding box center [371, 124] width 57 height 12
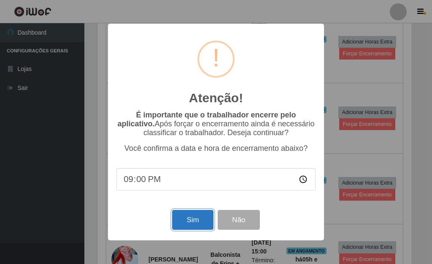
click at [183, 225] on button "Sim" at bounding box center [192, 220] width 41 height 20
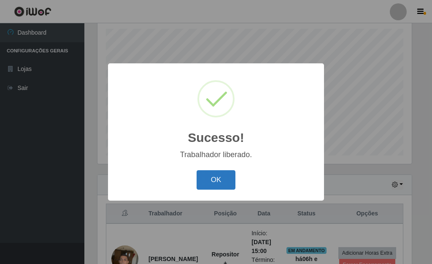
click at [220, 180] on button "OK" at bounding box center [216, 180] width 39 height 20
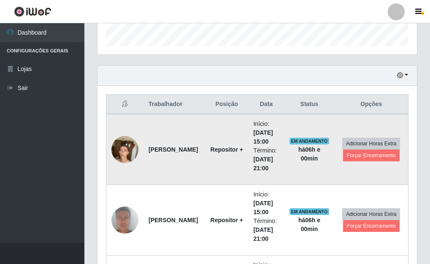
scroll to position [273, 0]
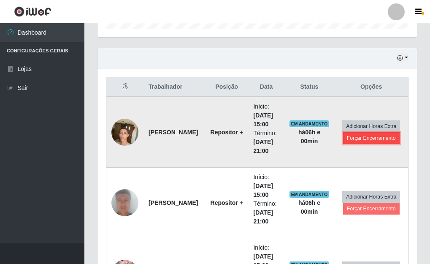
click at [385, 137] on button "Forçar Encerramento" at bounding box center [371, 138] width 57 height 12
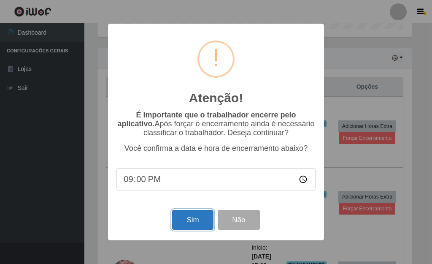
click at [183, 223] on button "Sim" at bounding box center [192, 220] width 41 height 20
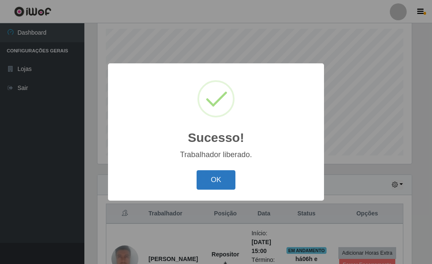
click at [216, 177] on button "OK" at bounding box center [216, 180] width 39 height 20
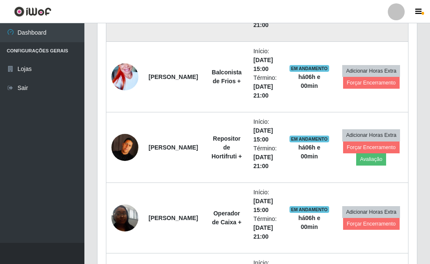
scroll to position [400, 0]
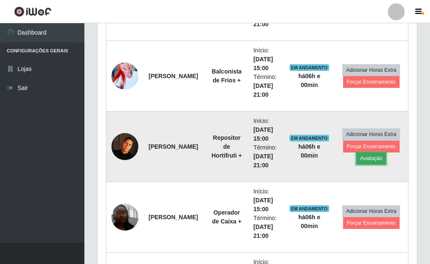
click at [364, 158] on button "Avaliação" at bounding box center [371, 158] width 30 height 12
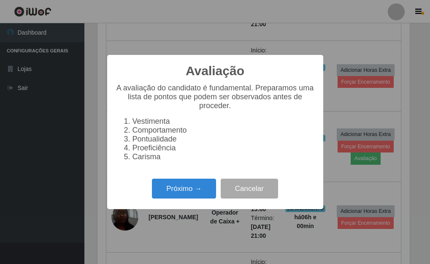
scroll to position [422104, 421965]
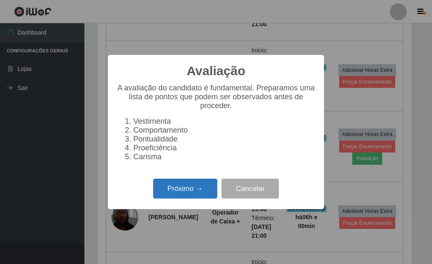
click at [199, 195] on button "Próximo →" at bounding box center [185, 189] width 64 height 20
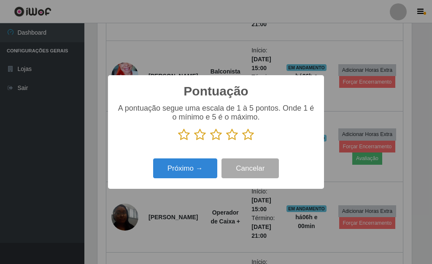
click at [246, 136] on icon at bounding box center [248, 134] width 12 height 13
click at [242, 141] on input "radio" at bounding box center [242, 141] width 0 height 0
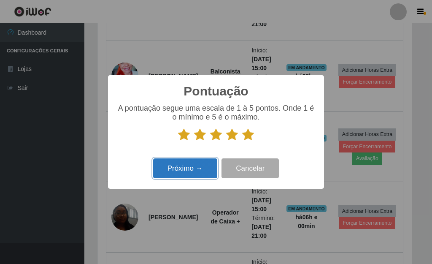
click at [199, 166] on button "Próximo →" at bounding box center [185, 168] width 64 height 20
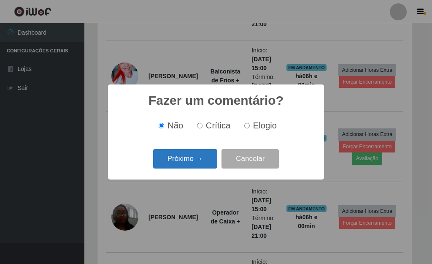
click at [198, 159] on button "Próximo →" at bounding box center [185, 159] width 64 height 20
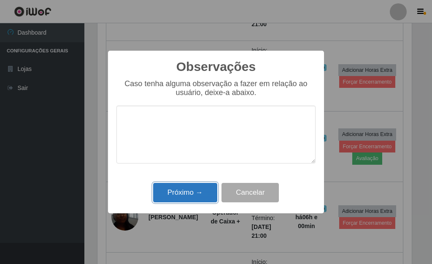
click at [198, 191] on button "Próximo →" at bounding box center [185, 193] width 64 height 20
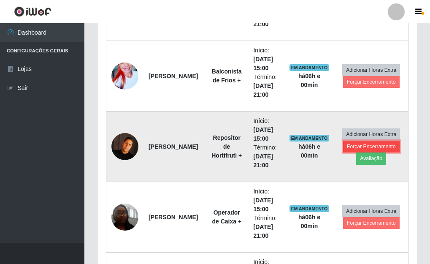
click at [363, 147] on button "Forçar Encerramento" at bounding box center [371, 147] width 57 height 12
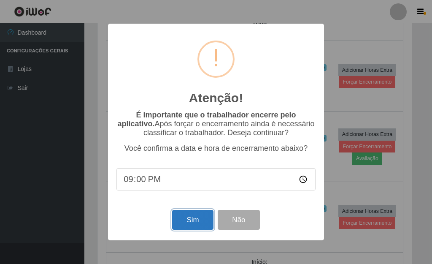
click at [196, 217] on button "Sim" at bounding box center [192, 220] width 41 height 20
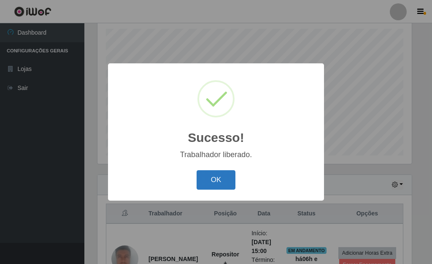
click at [231, 179] on button "OK" at bounding box center [216, 180] width 39 height 20
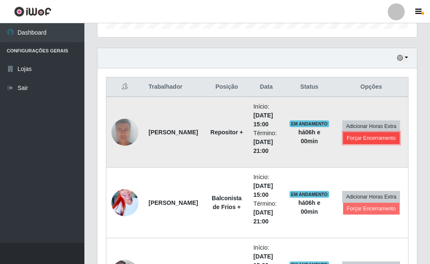
click at [375, 139] on button "Forçar Encerramento" at bounding box center [371, 138] width 57 height 12
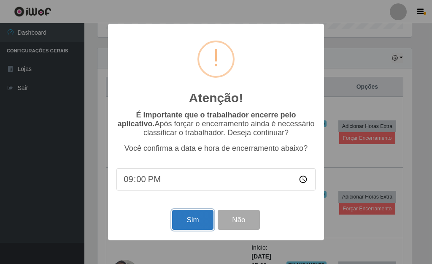
click at [194, 226] on button "Sim" at bounding box center [192, 220] width 41 height 20
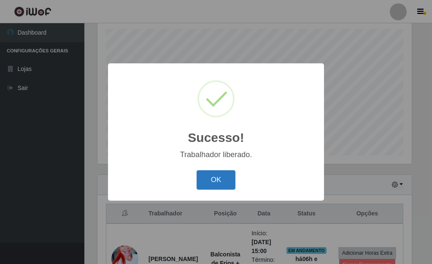
click at [221, 177] on button "OK" at bounding box center [216, 180] width 39 height 20
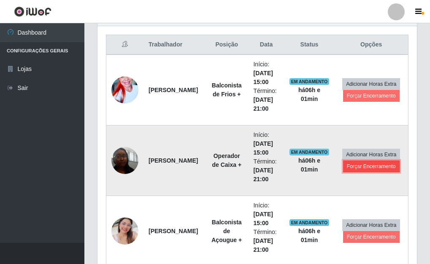
click at [359, 166] on button "Forçar Encerramento" at bounding box center [371, 166] width 57 height 12
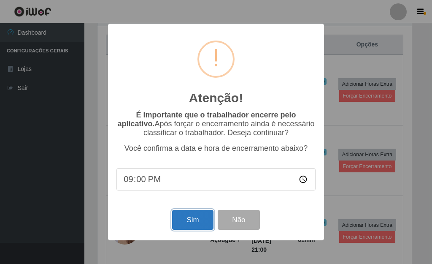
click at [208, 225] on button "Sim" at bounding box center [192, 220] width 41 height 20
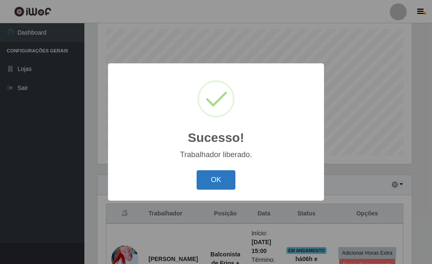
click at [225, 178] on button "OK" at bounding box center [216, 180] width 39 height 20
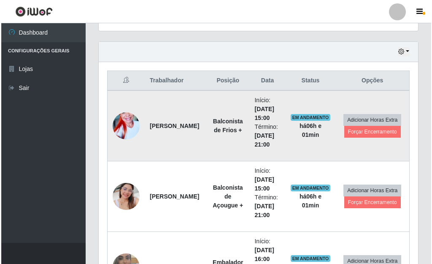
scroll to position [273, 0]
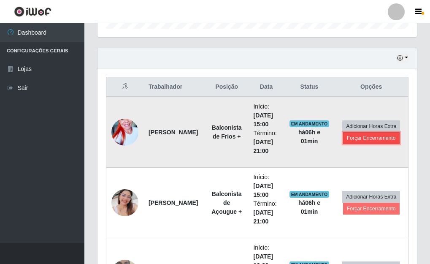
click at [367, 138] on button "Forçar Encerramento" at bounding box center [371, 138] width 57 height 12
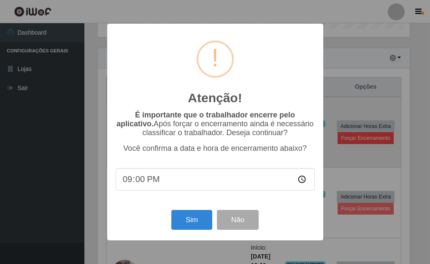
scroll to position [175, 315]
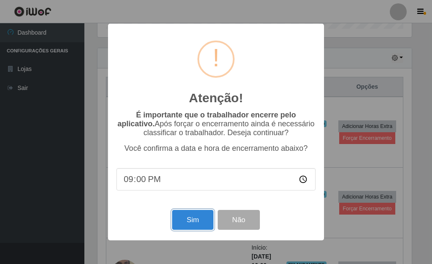
click at [186, 223] on button "Sim" at bounding box center [192, 220] width 41 height 20
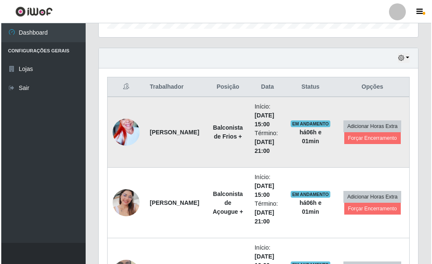
scroll to position [147, 0]
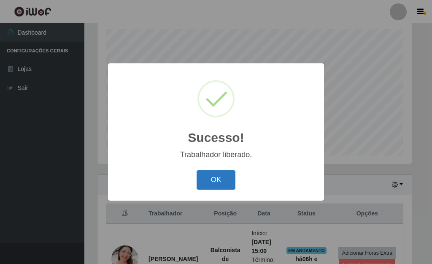
click at [225, 179] on button "OK" at bounding box center [216, 180] width 39 height 20
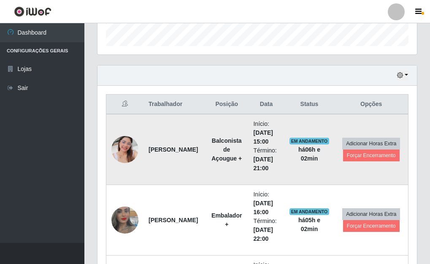
scroll to position [273, 0]
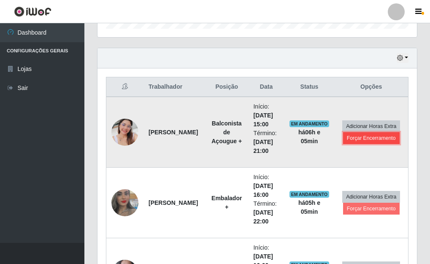
click at [361, 140] on button "Forçar Encerramento" at bounding box center [371, 138] width 57 height 12
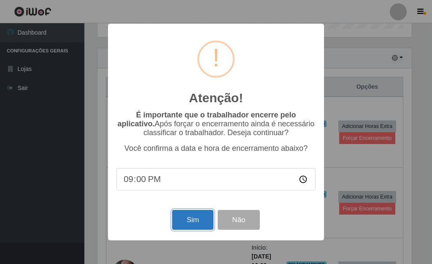
click at [191, 221] on button "Sim" at bounding box center [192, 220] width 41 height 20
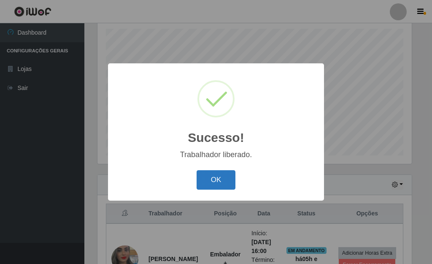
click at [222, 182] on button "OK" at bounding box center [216, 180] width 39 height 20
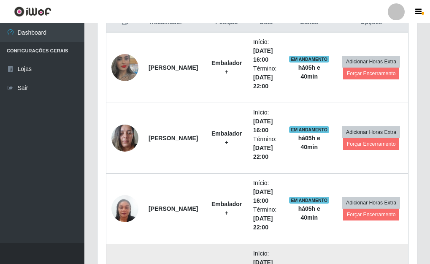
scroll to position [315, 0]
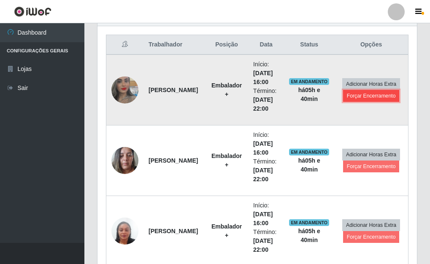
click at [375, 97] on button "Forçar Encerramento" at bounding box center [371, 96] width 57 height 12
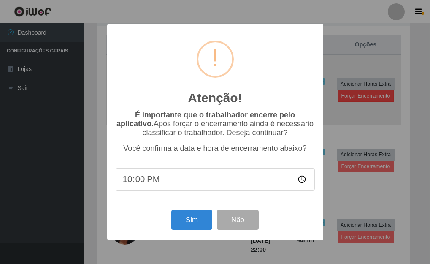
scroll to position [175, 315]
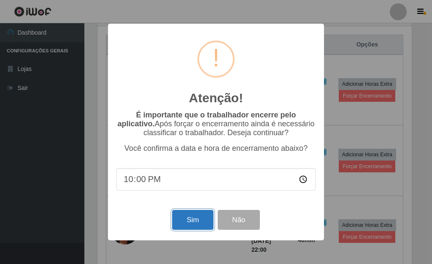
click at [184, 226] on button "Sim" at bounding box center [192, 220] width 41 height 20
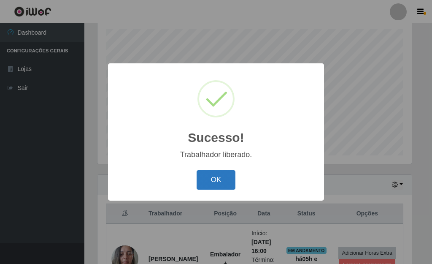
click at [221, 186] on button "OK" at bounding box center [216, 180] width 39 height 20
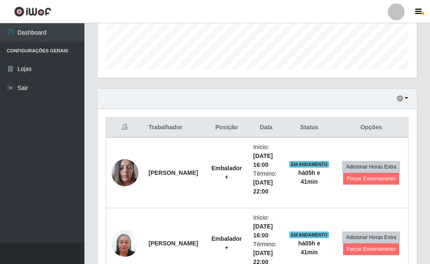
scroll to position [273, 0]
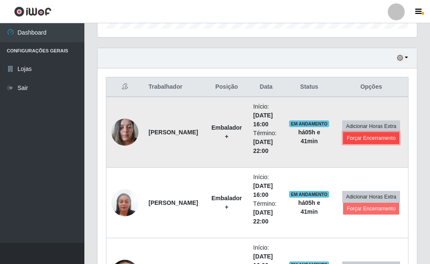
click at [356, 137] on button "Forçar Encerramento" at bounding box center [371, 138] width 57 height 12
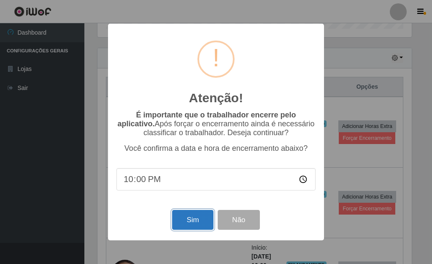
click at [195, 225] on button "Sim" at bounding box center [192, 220] width 41 height 20
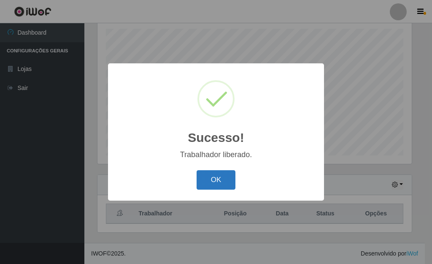
click at [227, 177] on button "OK" at bounding box center [216, 180] width 39 height 20
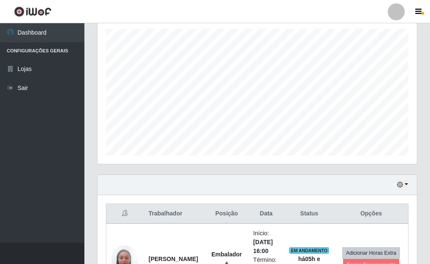
scroll to position [231, 0]
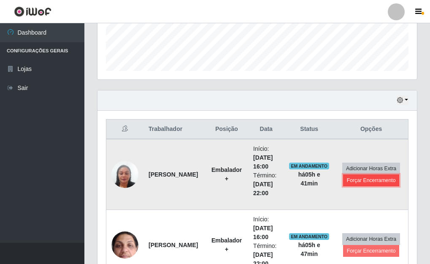
click at [353, 183] on button "Forçar Encerramento" at bounding box center [371, 180] width 57 height 12
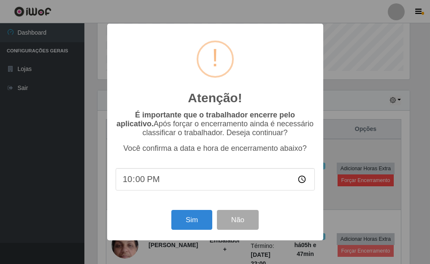
scroll to position [175, 315]
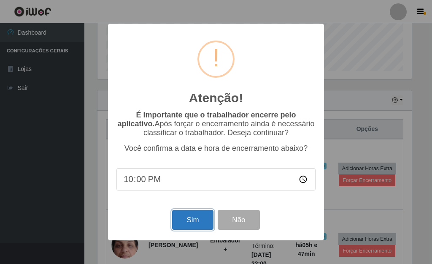
click at [179, 225] on button "Sim" at bounding box center [192, 220] width 41 height 20
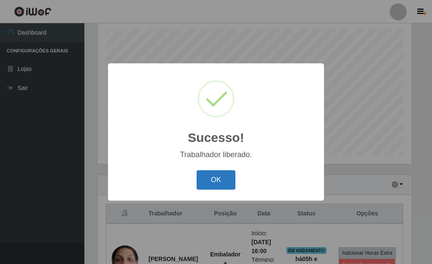
click at [209, 185] on button "OK" at bounding box center [216, 180] width 39 height 20
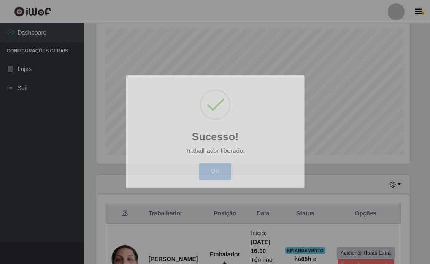
scroll to position [175, 320]
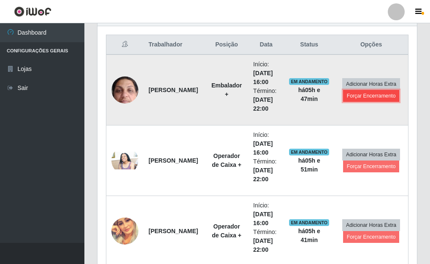
click at [371, 94] on button "Forçar Encerramento" at bounding box center [371, 96] width 57 height 12
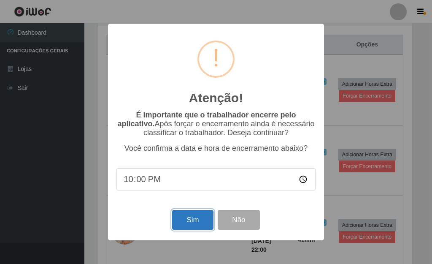
click at [196, 230] on button "Sim" at bounding box center [192, 220] width 41 height 20
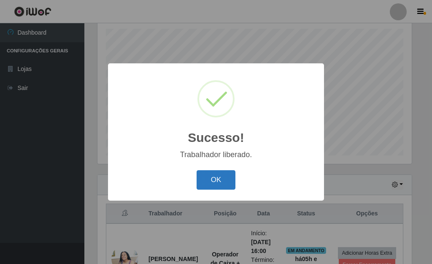
click at [211, 184] on button "OK" at bounding box center [216, 180] width 39 height 20
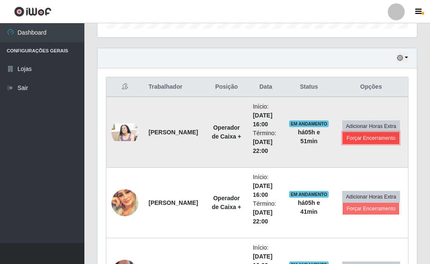
click at [356, 138] on button "Forçar Encerramento" at bounding box center [371, 138] width 57 height 12
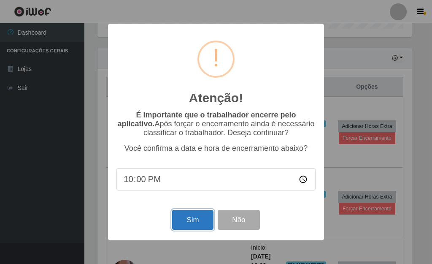
click at [196, 224] on button "Sim" at bounding box center [192, 220] width 41 height 20
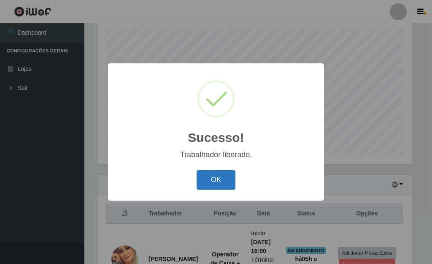
click at [216, 183] on button "OK" at bounding box center [216, 180] width 39 height 20
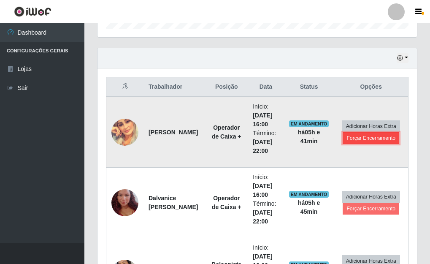
click at [361, 136] on button "Forçar Encerramento" at bounding box center [371, 138] width 57 height 12
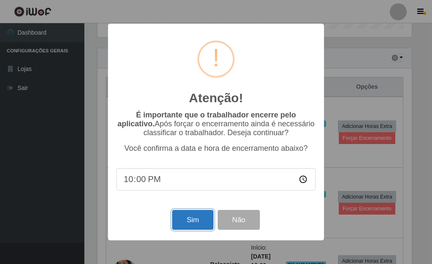
click at [193, 220] on button "Sim" at bounding box center [192, 220] width 41 height 20
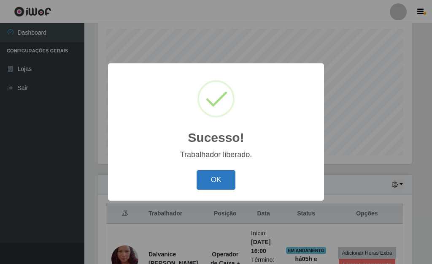
click at [227, 179] on button "OK" at bounding box center [216, 180] width 39 height 20
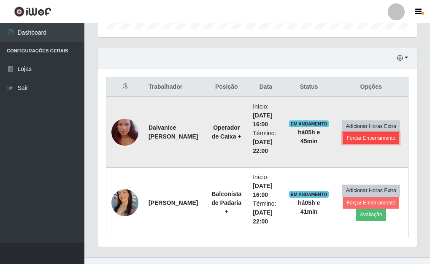
click at [362, 136] on button "Forçar Encerramento" at bounding box center [371, 138] width 57 height 12
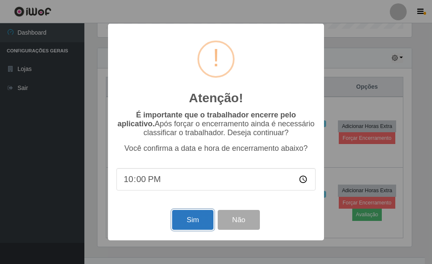
click at [189, 223] on button "Sim" at bounding box center [192, 220] width 41 height 20
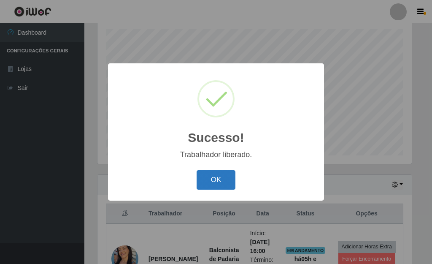
click at [223, 180] on button "OK" at bounding box center [216, 180] width 39 height 20
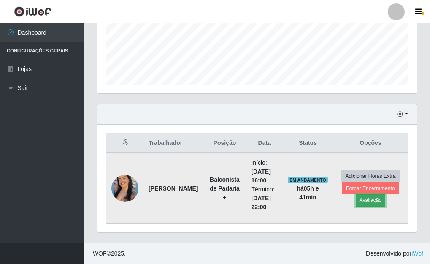
click at [372, 198] on button "Avaliação" at bounding box center [371, 200] width 30 height 12
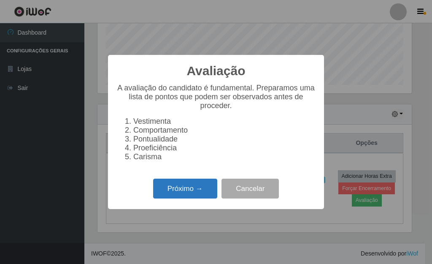
click at [155, 198] on button "Próximo →" at bounding box center [185, 189] width 64 height 20
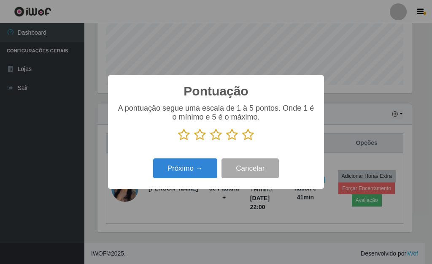
click at [246, 135] on icon at bounding box center [248, 134] width 12 height 13
click at [242, 141] on input "radio" at bounding box center [242, 141] width 0 height 0
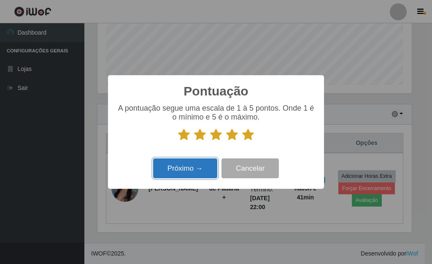
click at [203, 168] on button "Próximo →" at bounding box center [185, 168] width 64 height 20
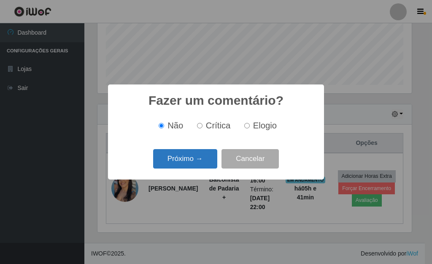
click at [182, 167] on button "Próximo →" at bounding box center [185, 159] width 64 height 20
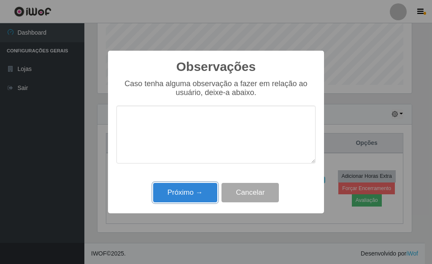
drag, startPoint x: 182, startPoint y: 190, endPoint x: 173, endPoint y: 185, distance: 10.8
click at [174, 186] on button "Próximo →" at bounding box center [185, 193] width 64 height 20
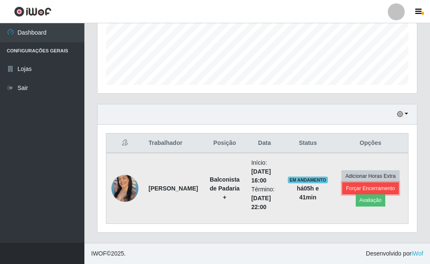
click at [345, 188] on button "Forçar Encerramento" at bounding box center [370, 188] width 57 height 12
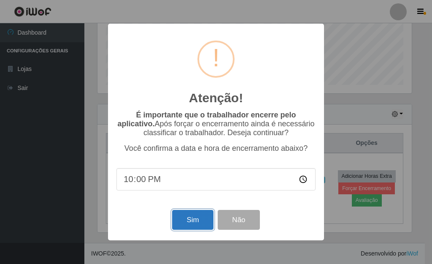
click at [202, 225] on button "Sim" at bounding box center [192, 220] width 41 height 20
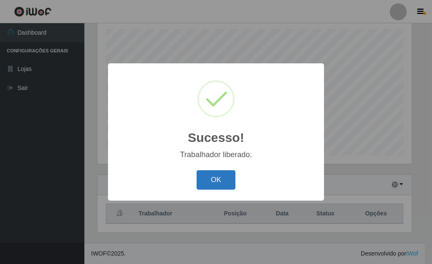
click at [212, 181] on button "OK" at bounding box center [216, 180] width 39 height 20
